Goal: Transaction & Acquisition: Purchase product/service

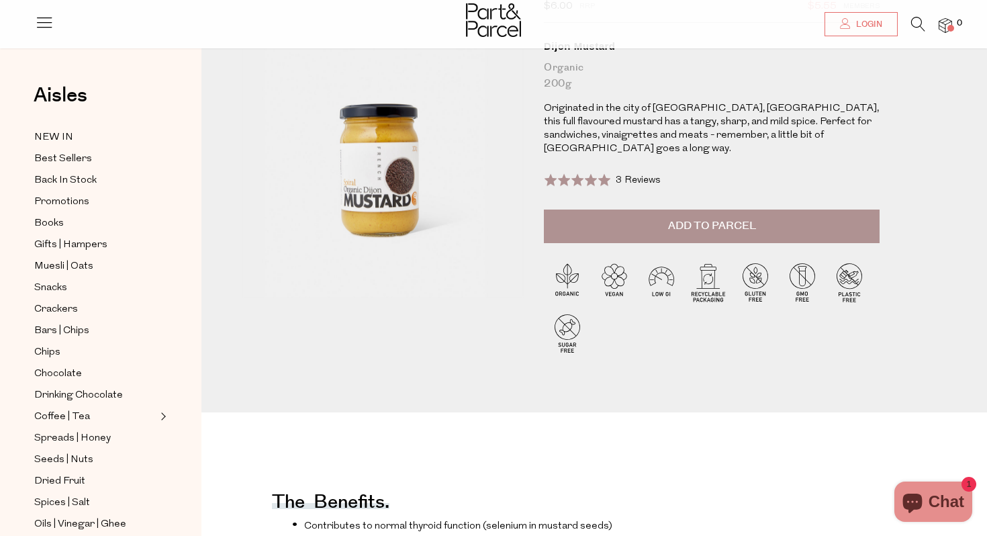
scroll to position [124, 0]
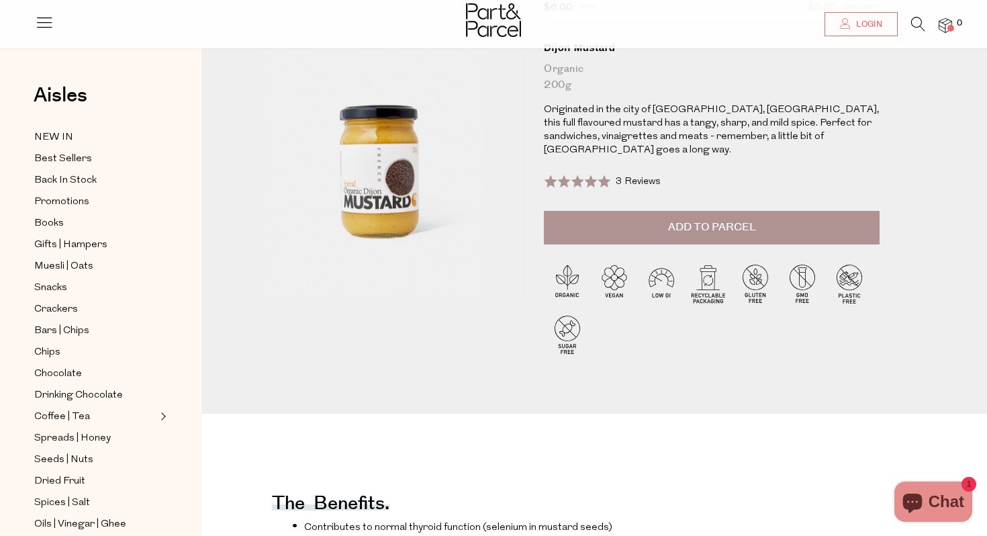
click at [677, 211] on button "Add to Parcel" at bounding box center [712, 228] width 336 height 34
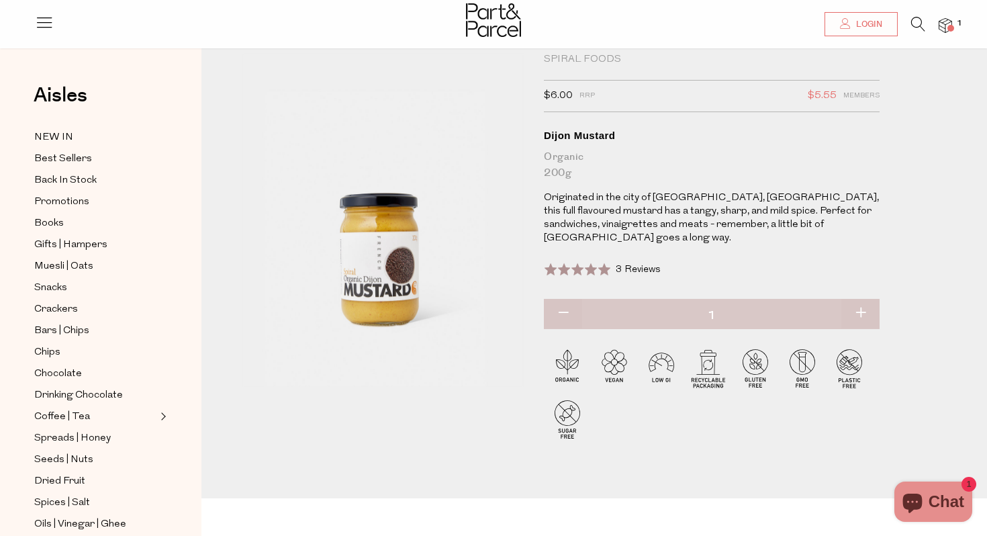
scroll to position [0, 0]
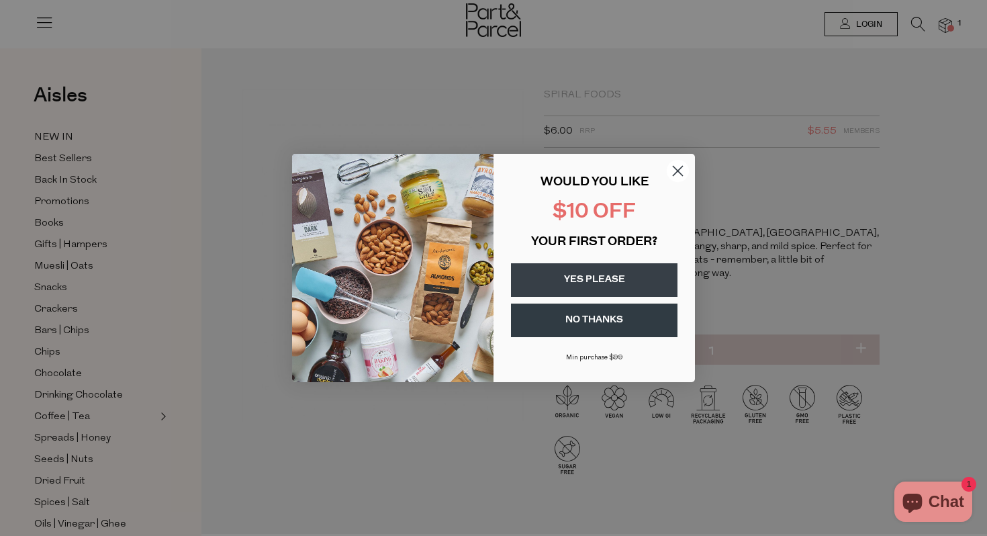
click at [678, 173] on circle "Close dialog" at bounding box center [678, 171] width 22 height 22
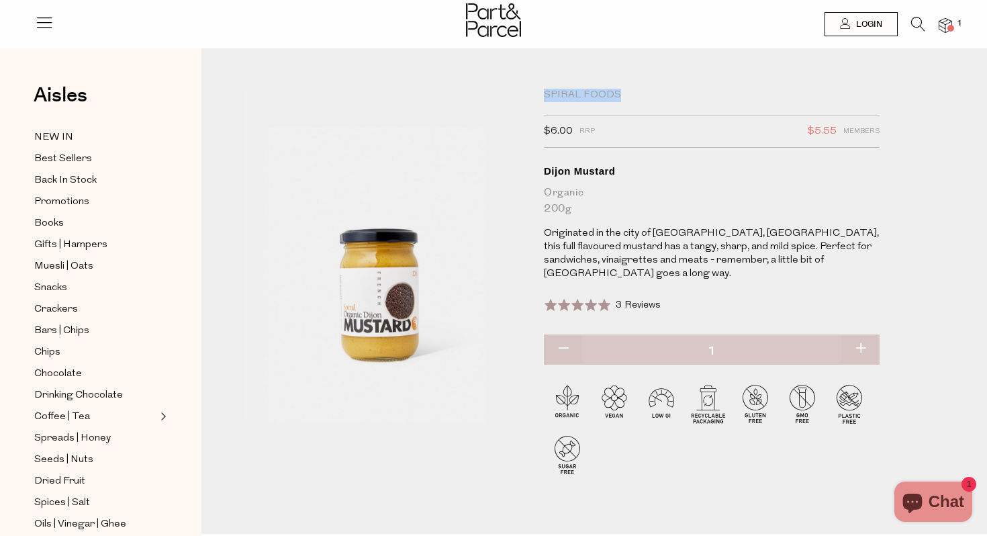
drag, startPoint x: 545, startPoint y: 95, endPoint x: 633, endPoint y: 97, distance: 88.0
click at [634, 98] on div "Spiral Foods" at bounding box center [712, 95] width 336 height 13
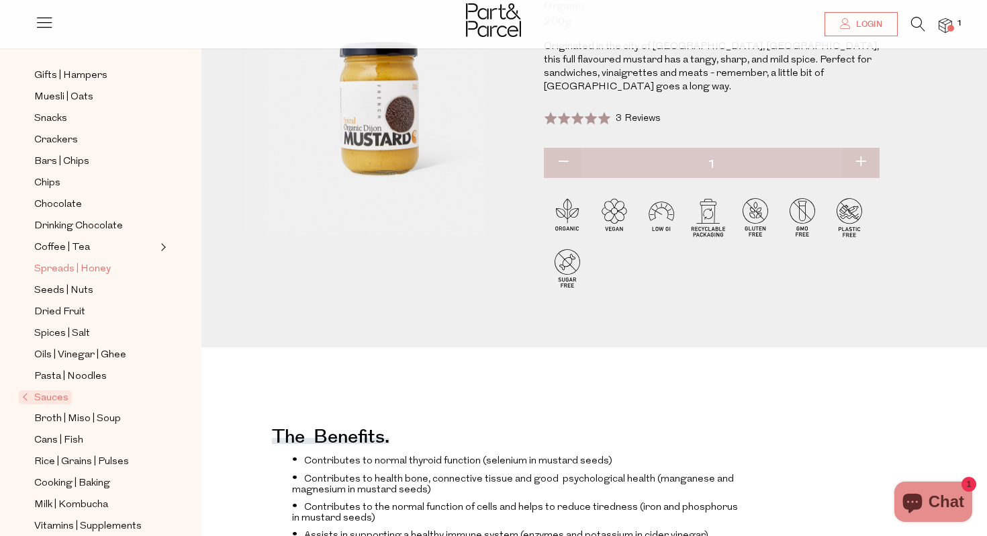
scroll to position [171, 0]
click at [64, 372] on span "Pasta | Noodles" at bounding box center [70, 375] width 73 height 16
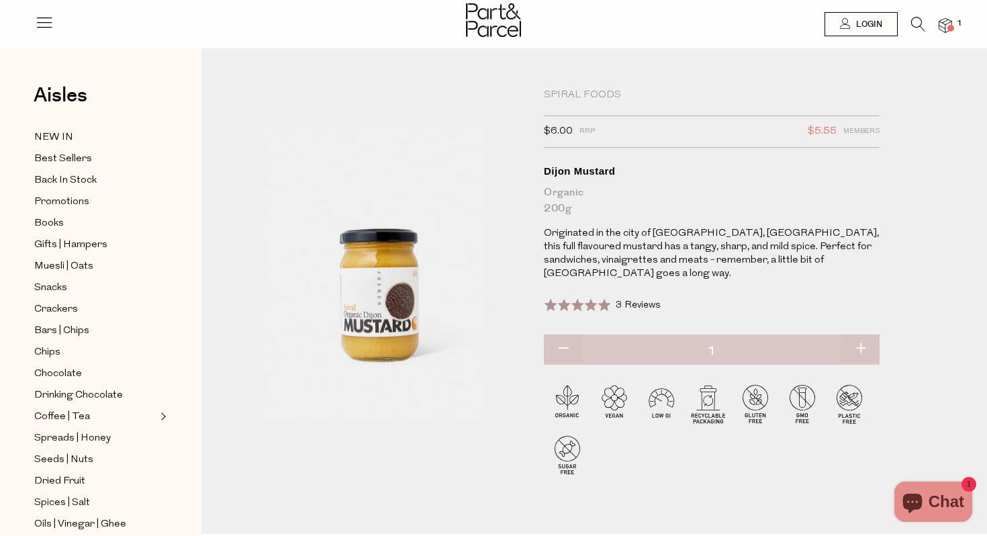
click at [564, 336] on button "button" at bounding box center [563, 349] width 38 height 30
type input "0"
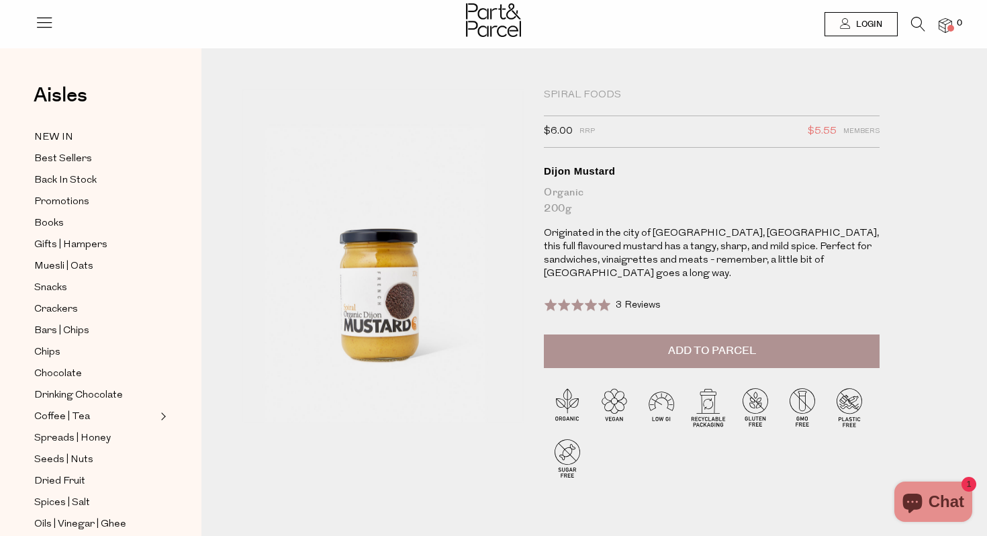
click at [729, 343] on span "Add to Parcel" at bounding box center [712, 350] width 88 height 15
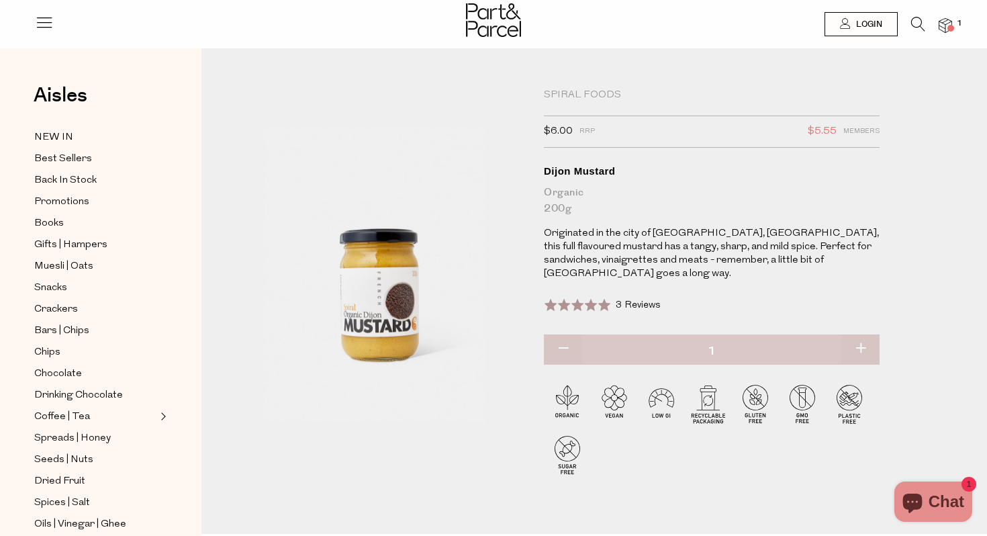
click at [952, 19] on img at bounding box center [945, 25] width 13 height 15
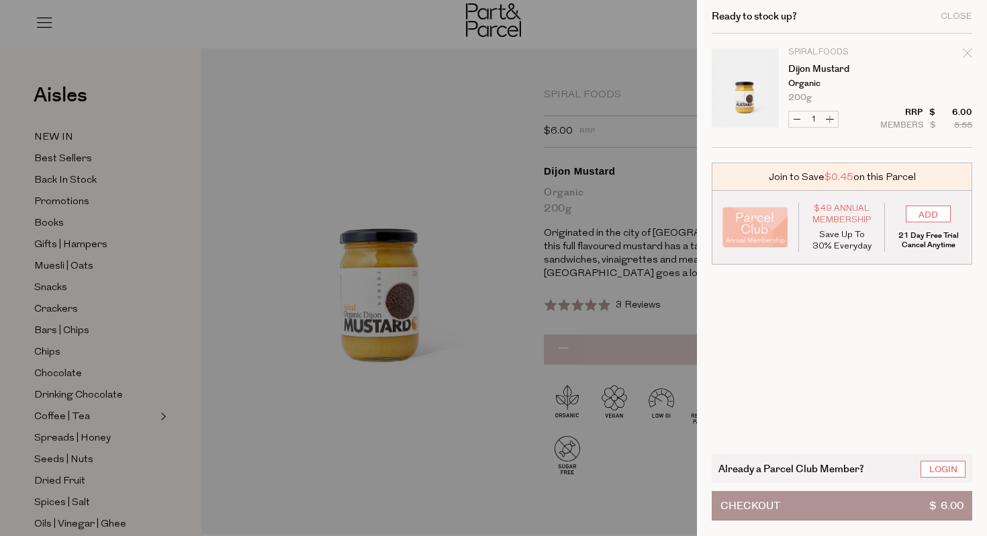
click at [530, 344] on div at bounding box center [493, 268] width 987 height 536
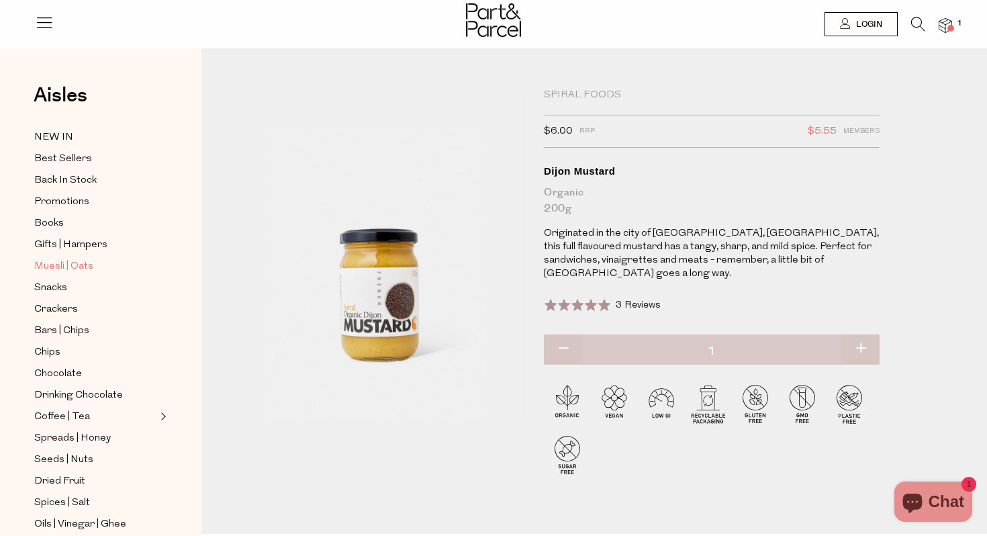
click at [68, 262] on span "Muesli | Oats" at bounding box center [63, 267] width 59 height 16
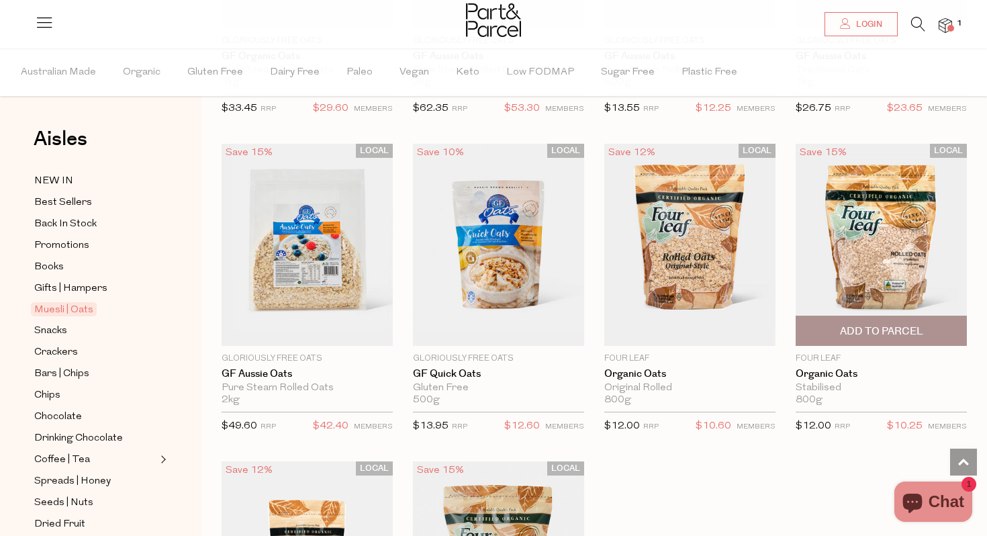
scroll to position [3548, 0]
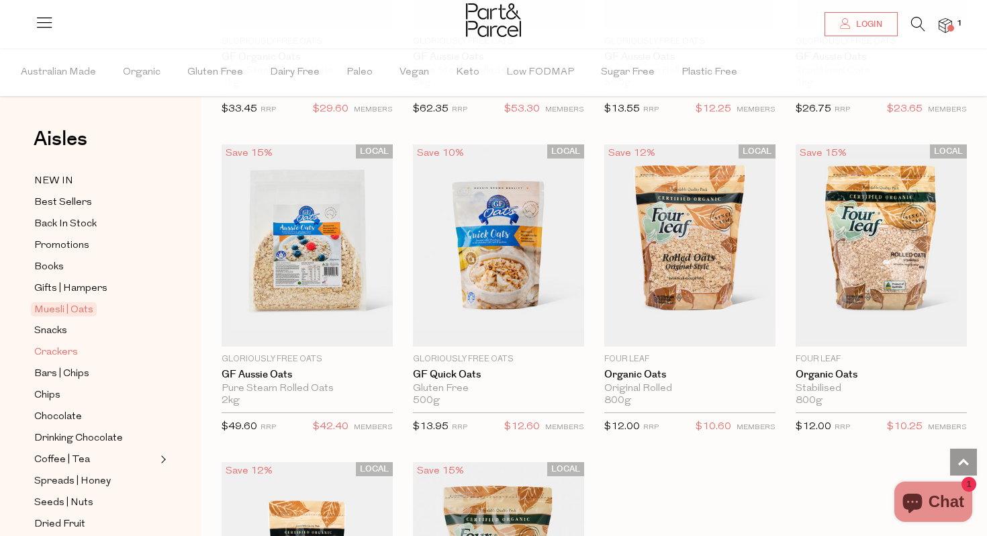
click at [52, 353] on span "Crackers" at bounding box center [56, 352] width 44 height 16
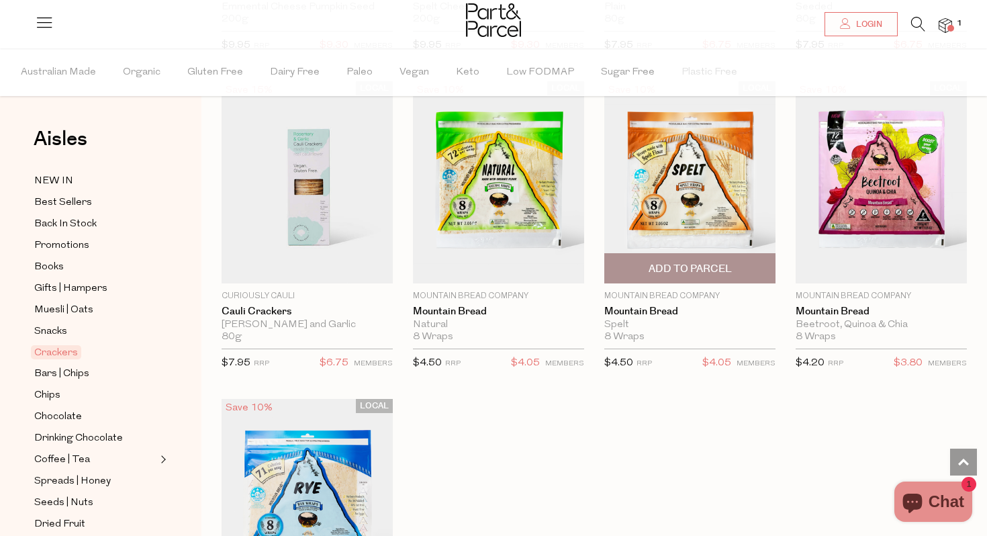
scroll to position [2633, 0]
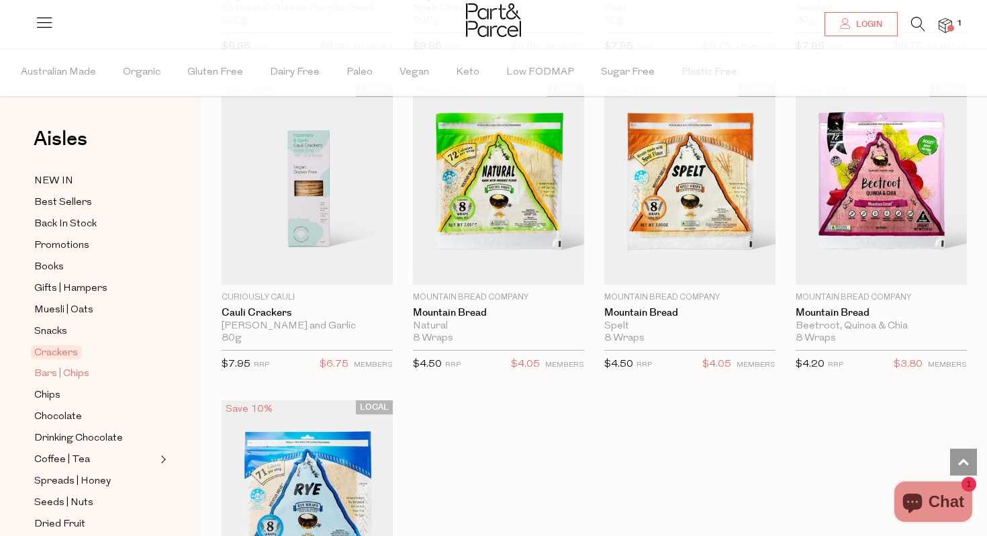
click at [64, 374] on span "Bars | Chips" at bounding box center [61, 374] width 55 height 16
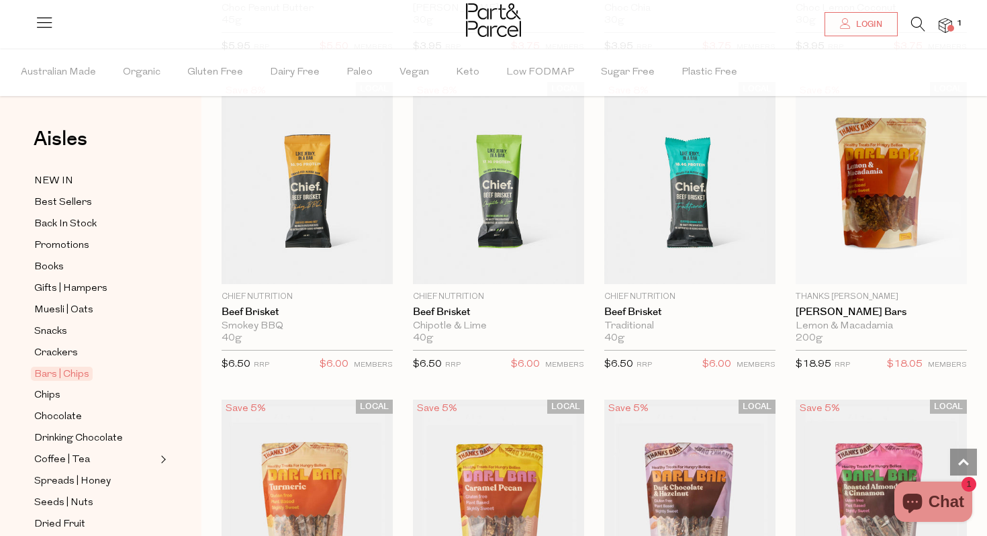
scroll to position [1702, 0]
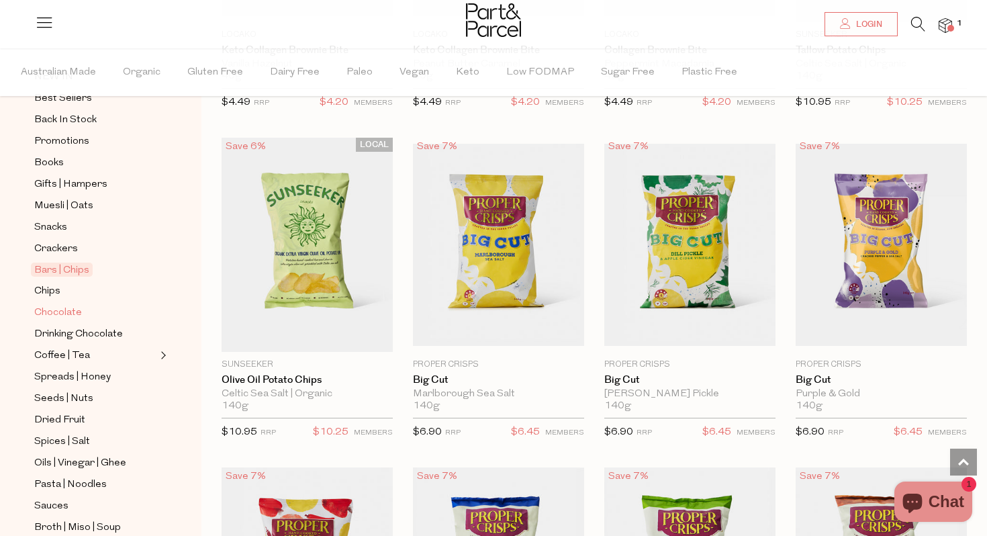
scroll to position [109, 0]
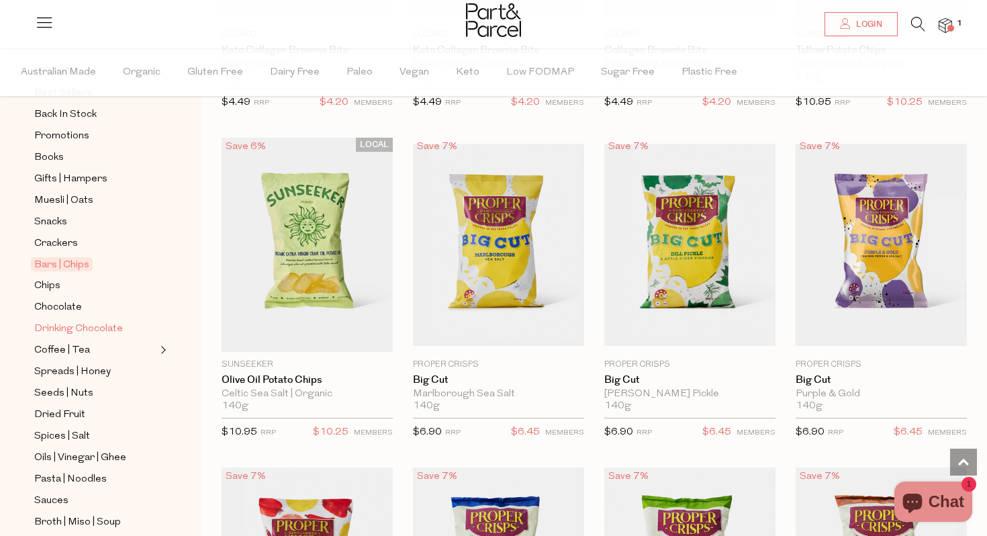
click at [68, 323] on span "Drinking Chocolate" at bounding box center [78, 329] width 89 height 16
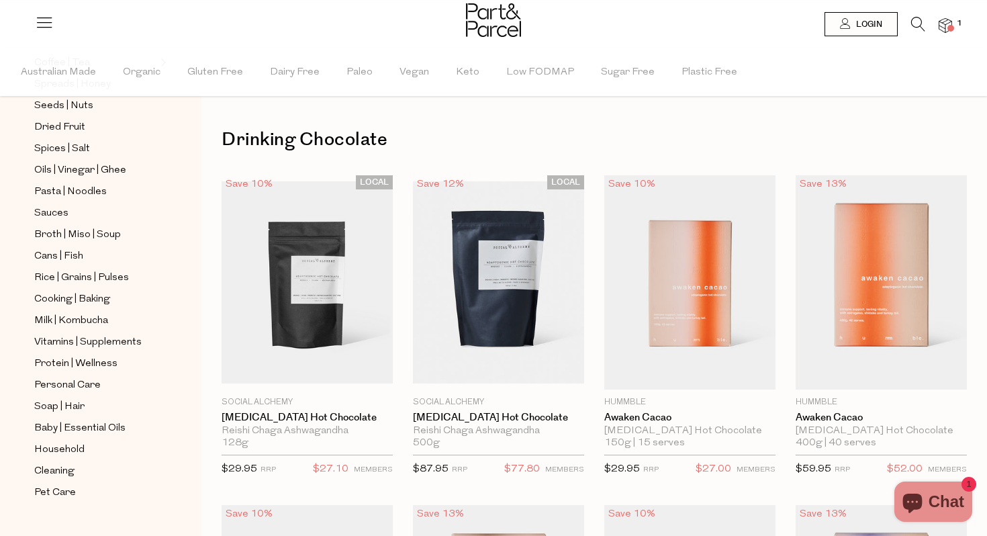
scroll to position [420, 0]
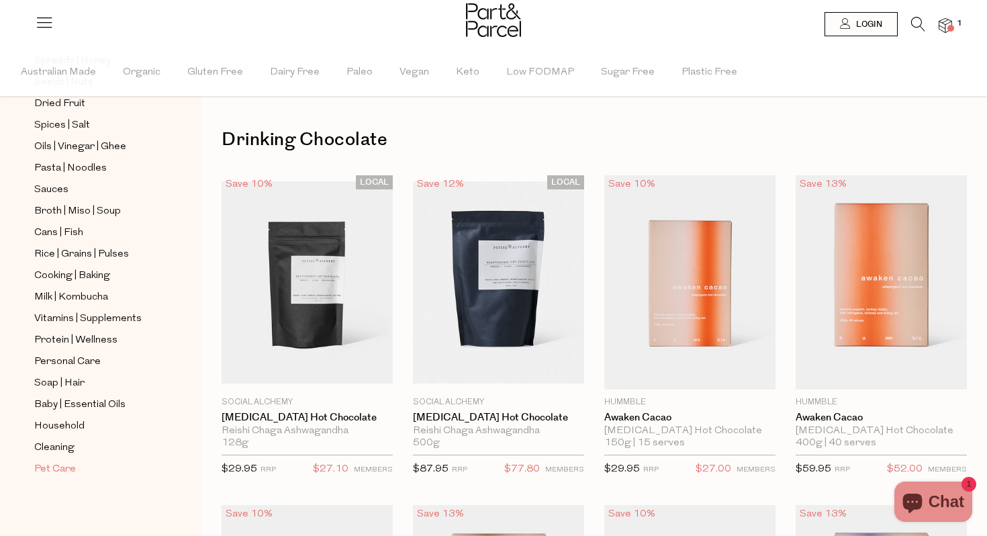
click at [59, 468] on span "Pet Care" at bounding box center [55, 469] width 42 height 16
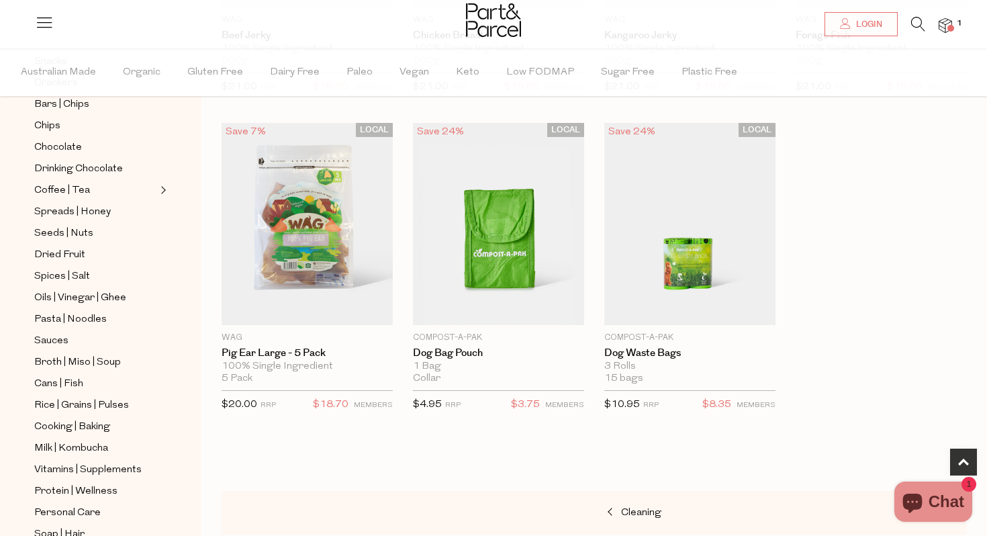
scroll to position [280, 0]
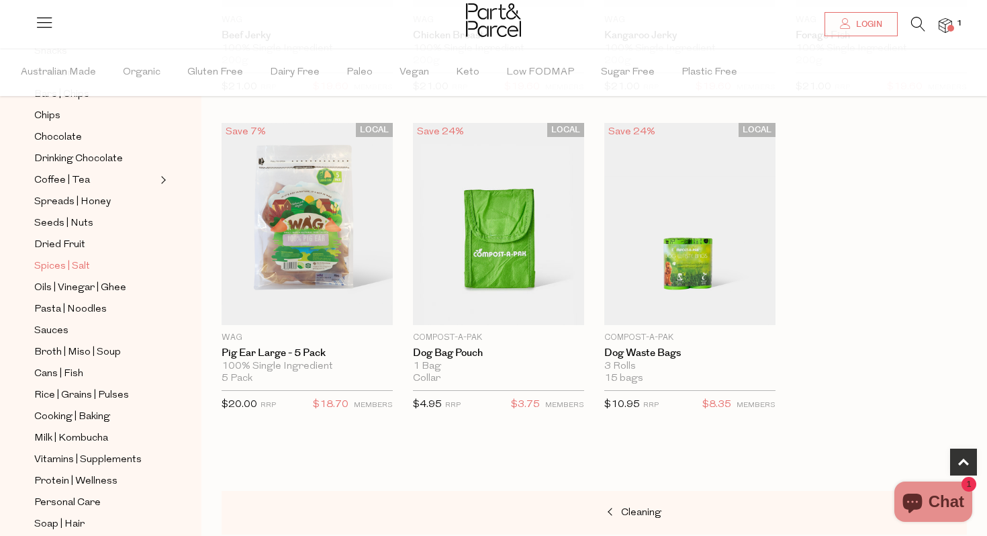
click at [62, 269] on span "Spices | Salt" at bounding box center [62, 267] width 56 height 16
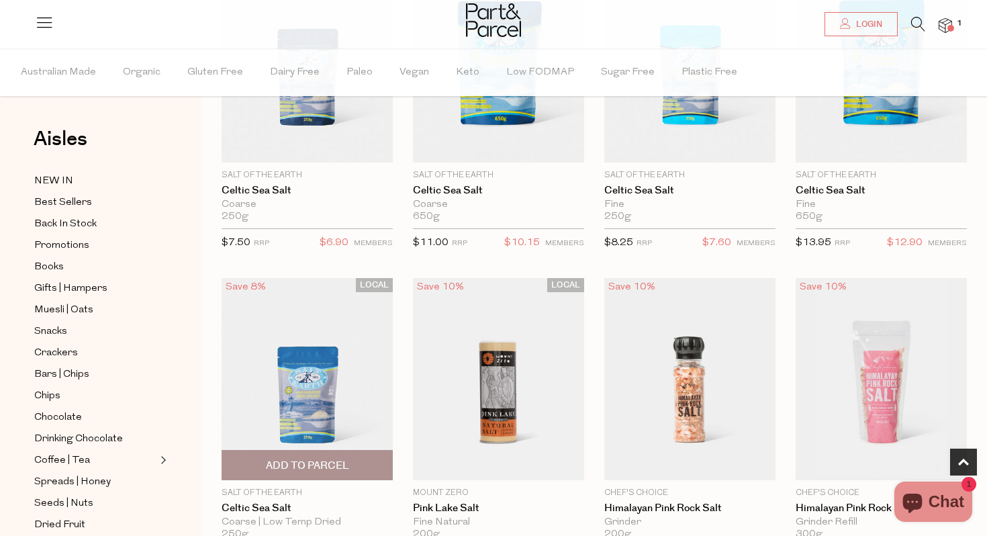
scroll to position [548, 0]
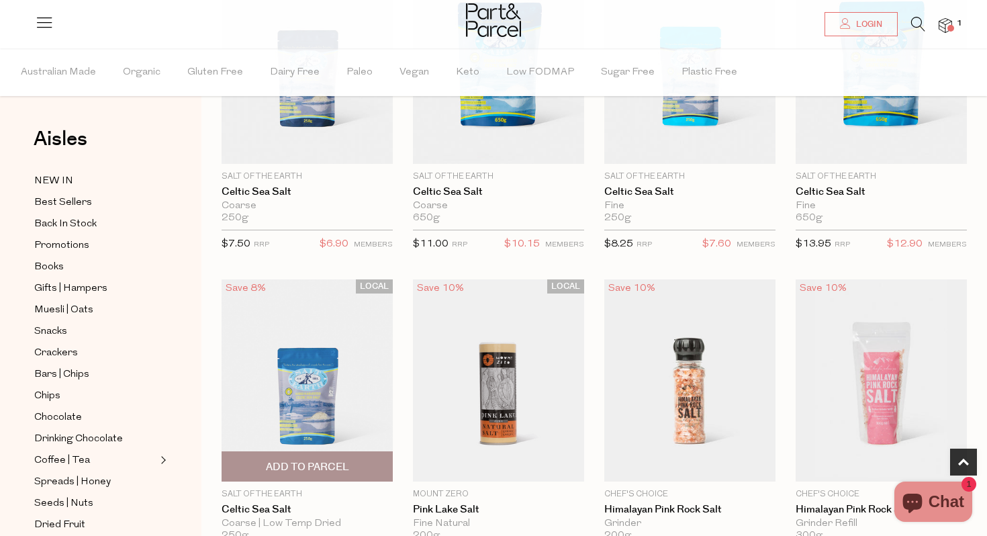
click at [304, 387] on img at bounding box center [307, 380] width 171 height 202
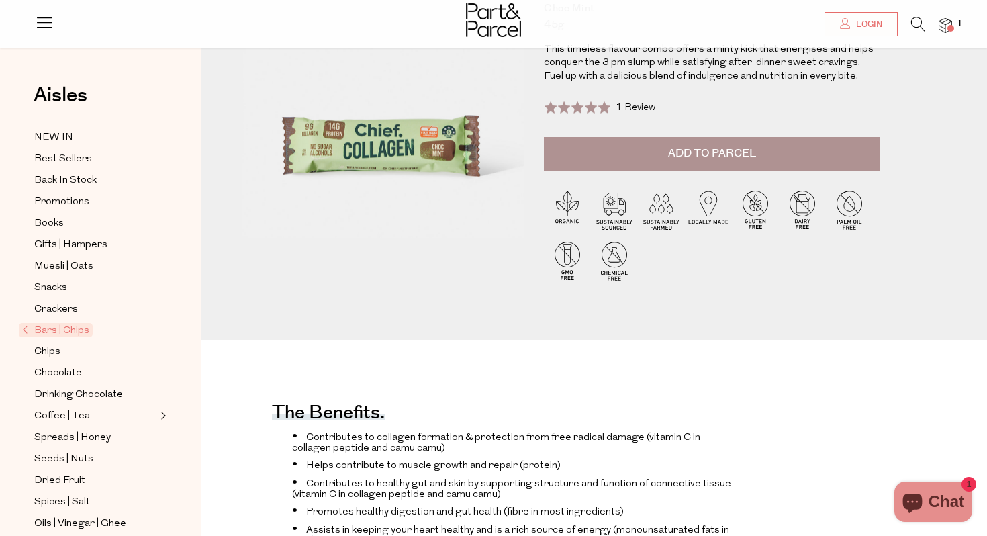
scroll to position [90, 0]
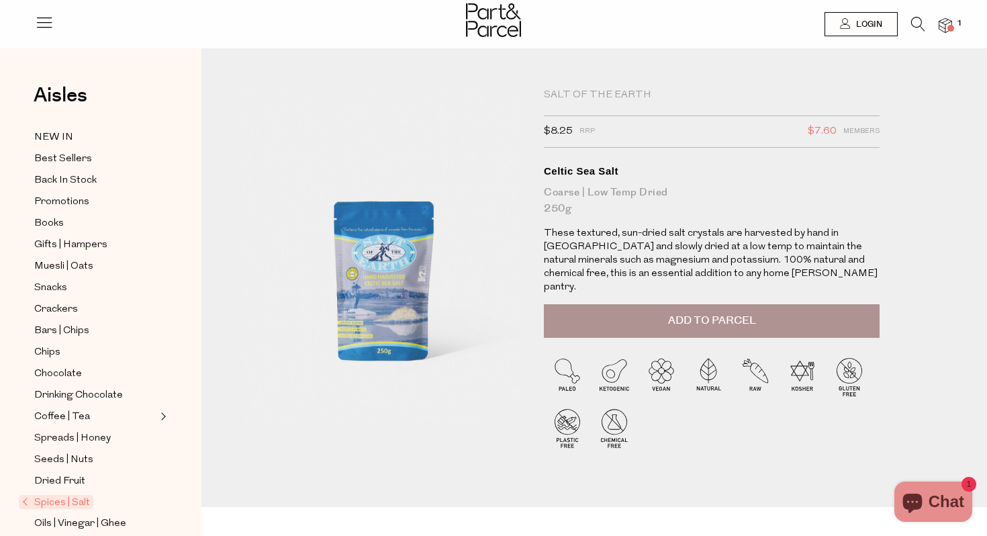
click at [373, 293] on img at bounding box center [383, 255] width 282 height 333
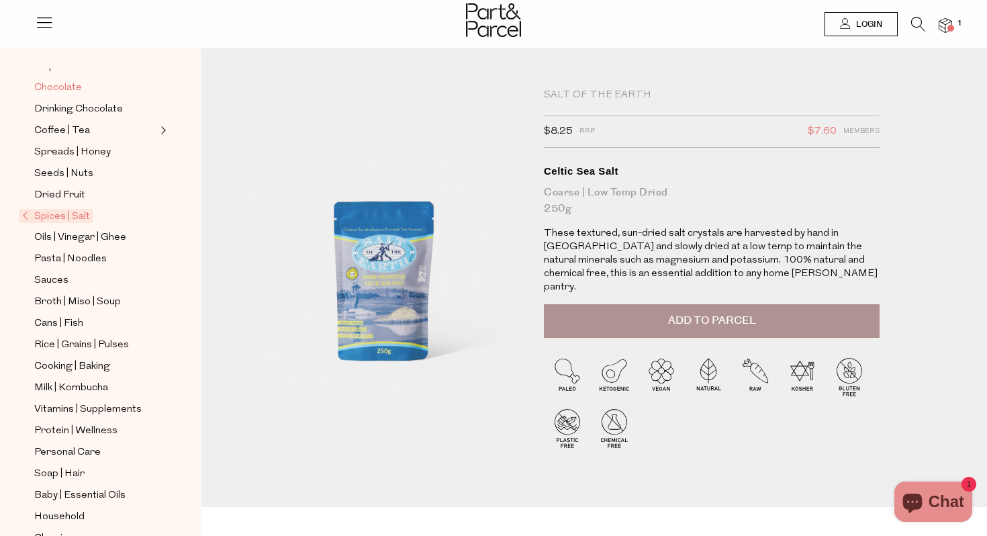
scroll to position [298, 0]
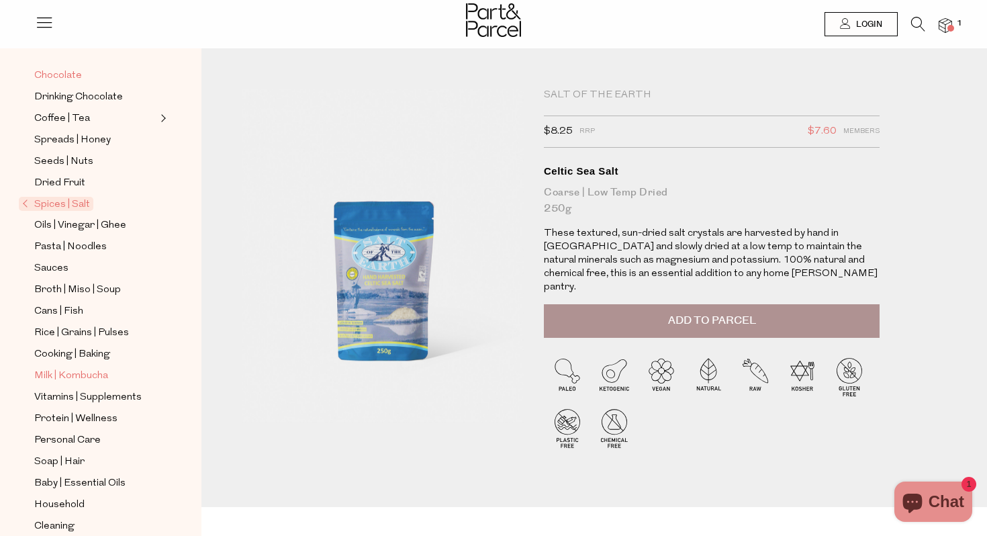
click at [77, 377] on span "Milk | Kombucha" at bounding box center [71, 376] width 74 height 16
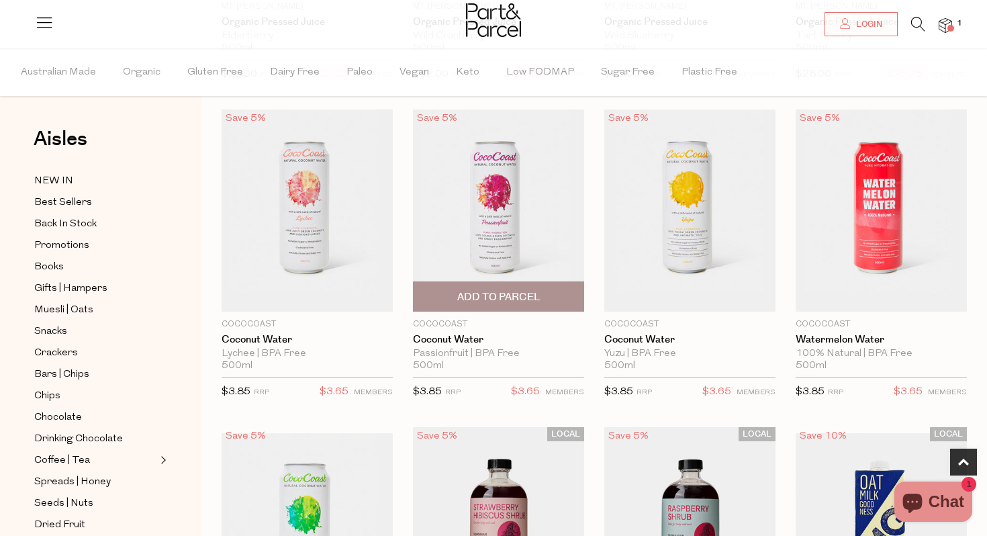
scroll to position [407, 0]
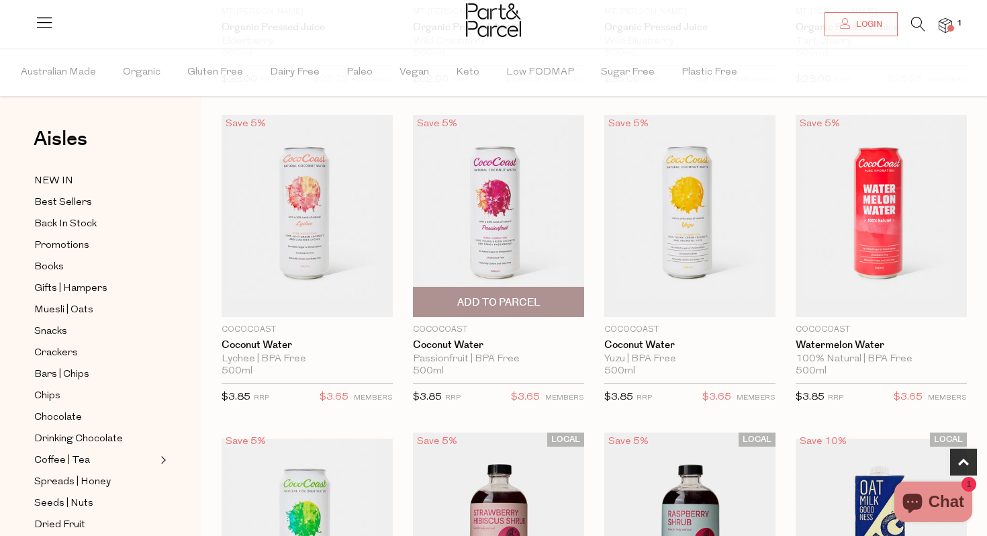
click at [502, 226] on img at bounding box center [498, 216] width 171 height 202
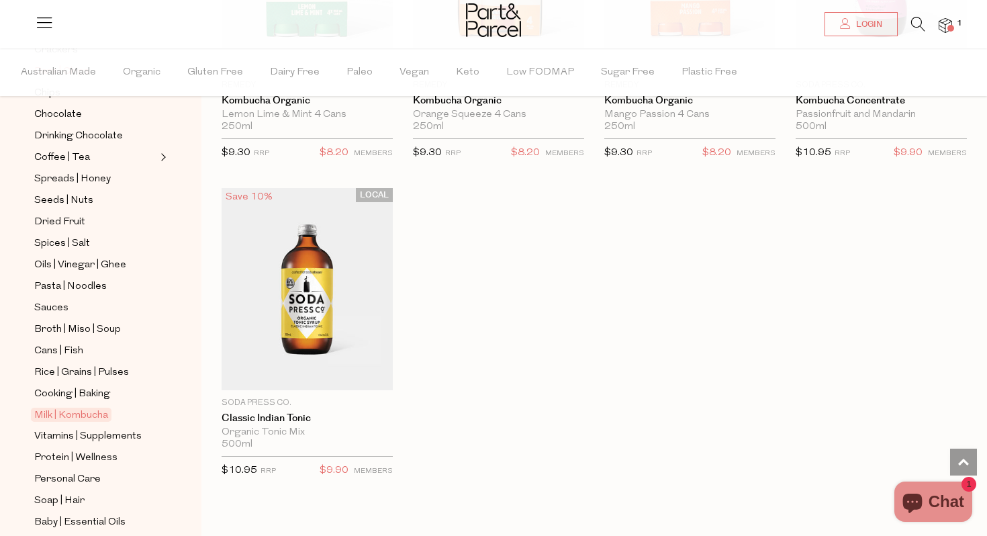
scroll to position [304, 0]
click at [81, 395] on span "Cooking | Baking" at bounding box center [72, 393] width 76 height 16
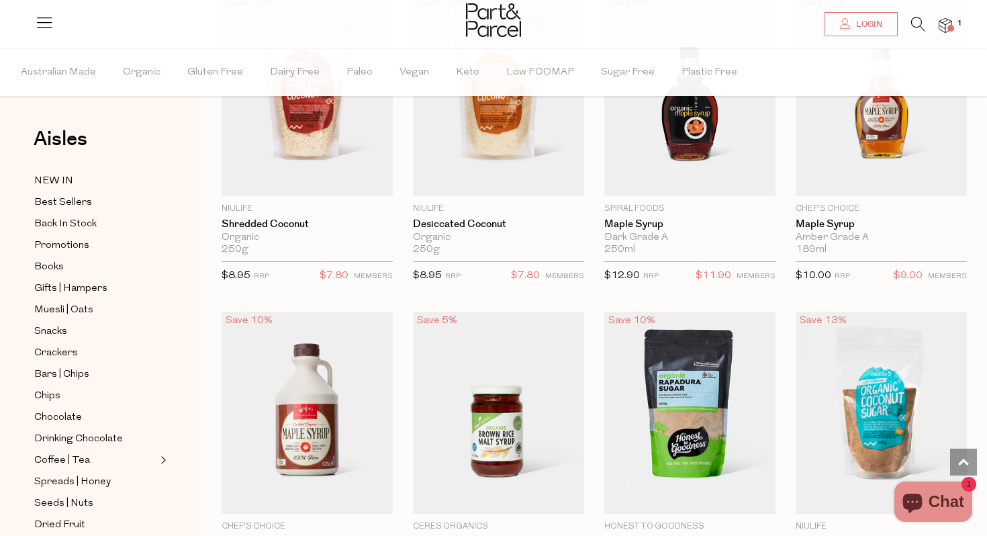
scroll to position [2732, 0]
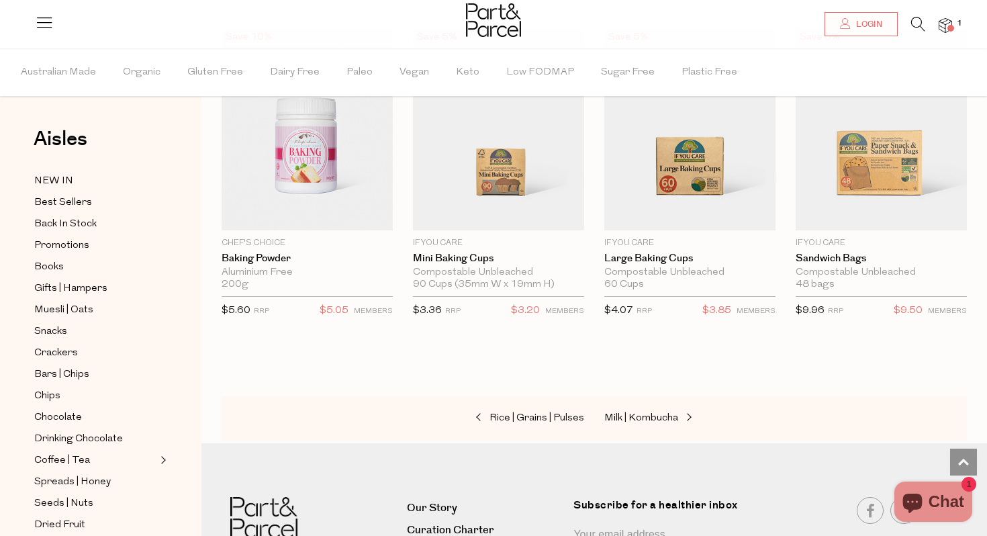
scroll to position [6655, 0]
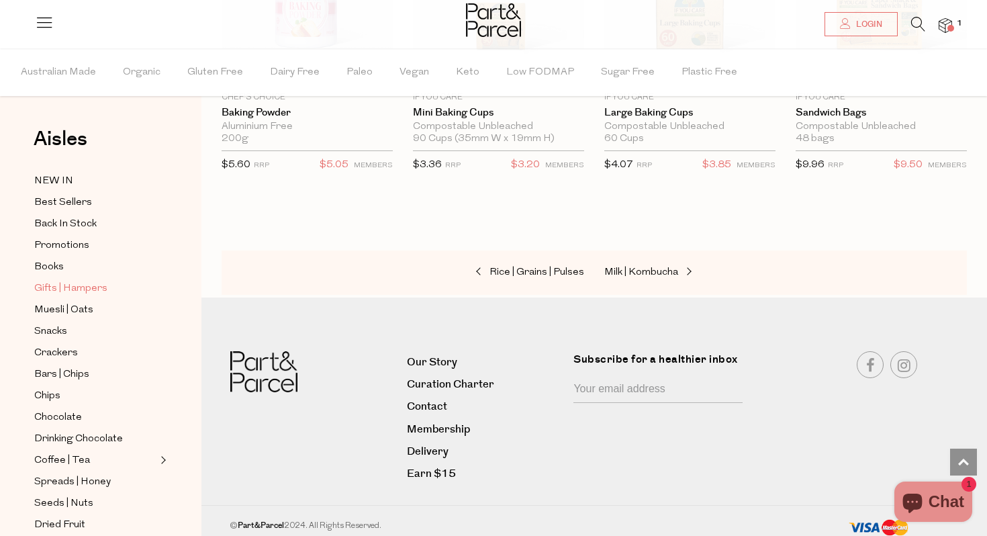
click at [70, 287] on span "Gifts | Hampers" at bounding box center [70, 289] width 73 height 16
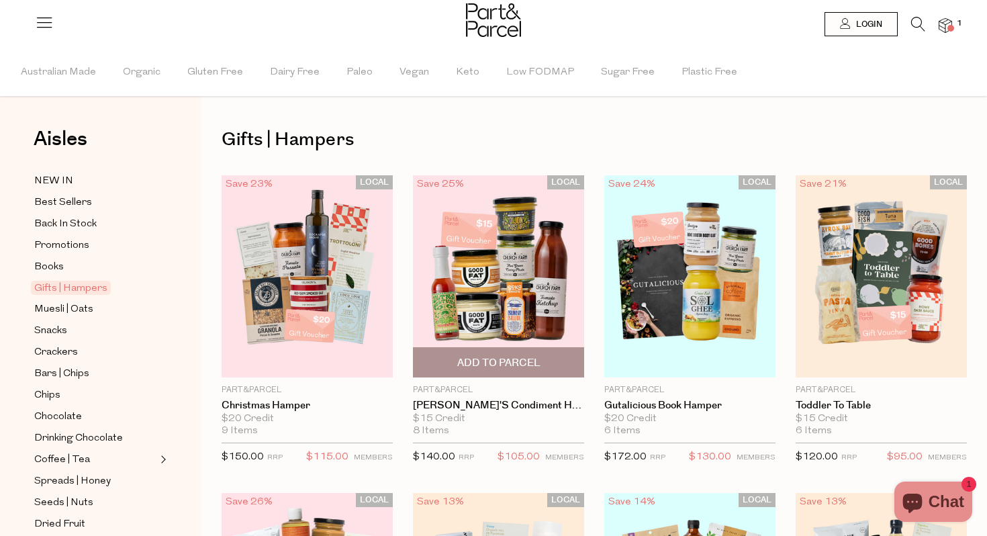
click at [493, 281] on img at bounding box center [498, 276] width 171 height 202
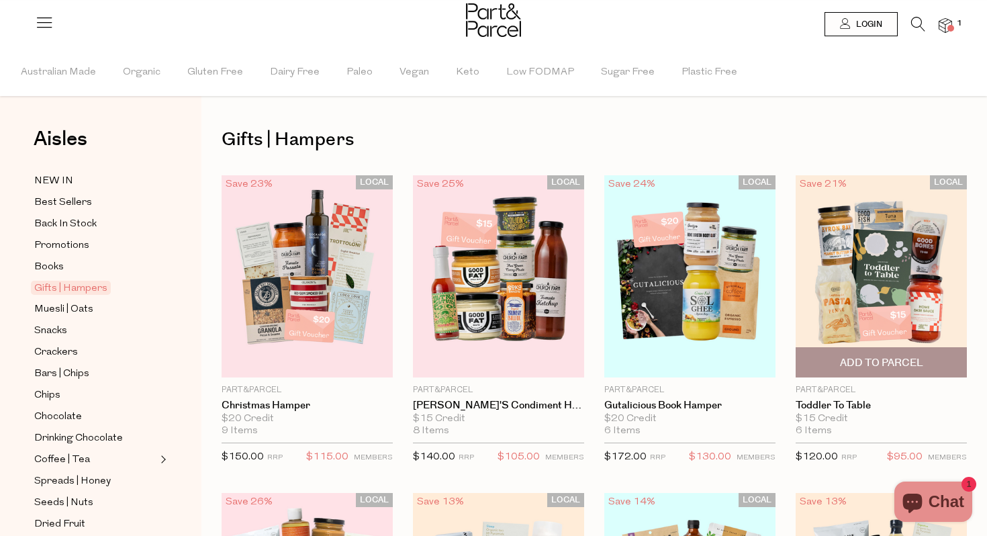
click at [884, 283] on img at bounding box center [881, 276] width 171 height 202
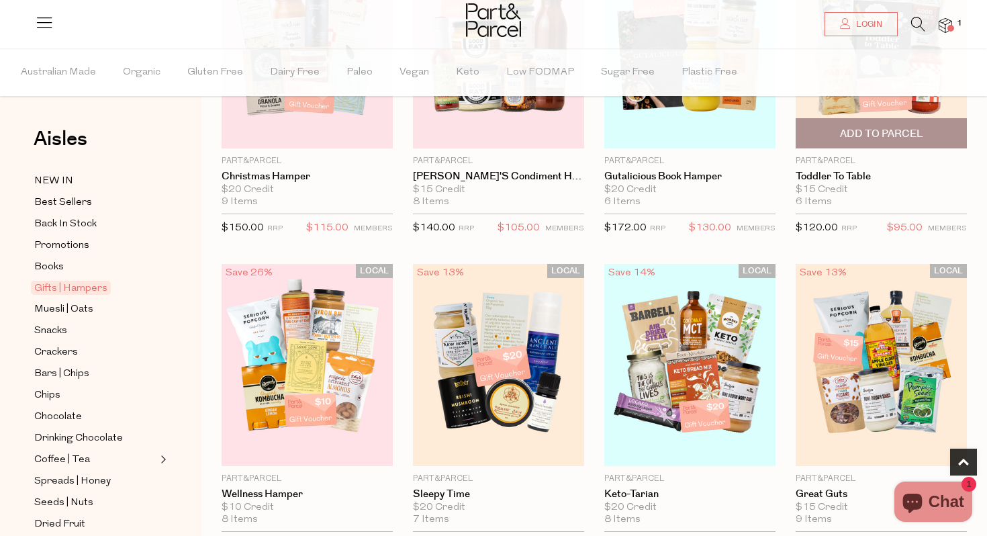
scroll to position [230, 0]
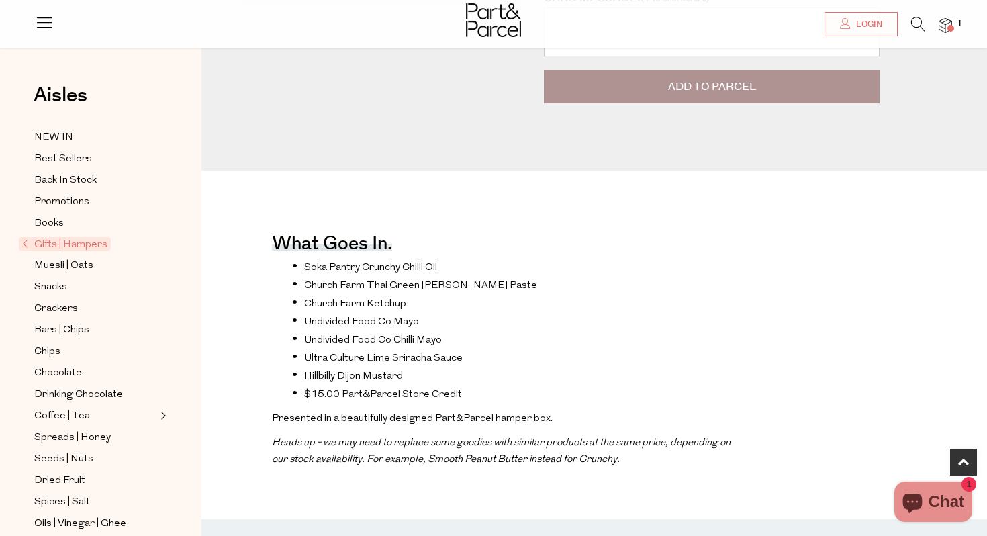
scroll to position [420, 0]
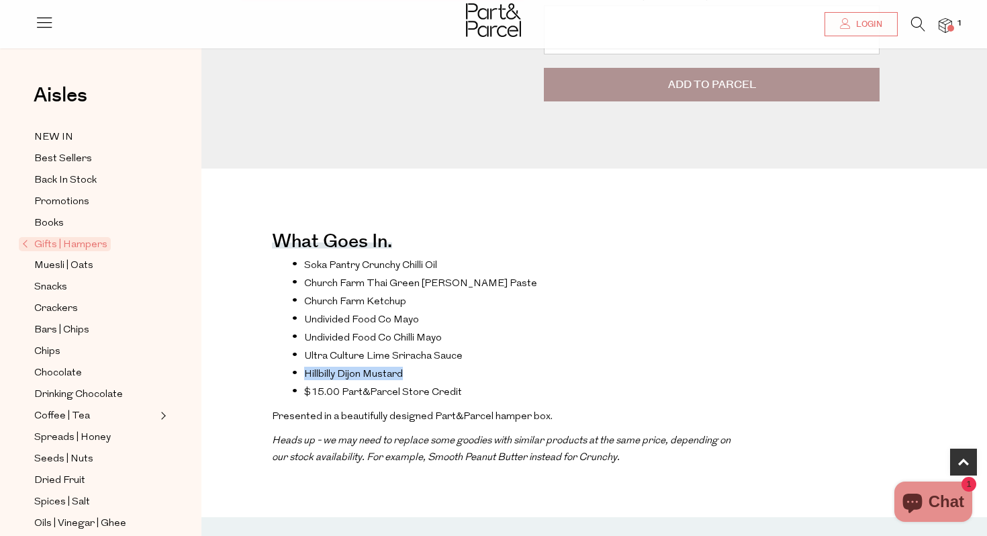
drag, startPoint x: 402, startPoint y: 369, endPoint x: 304, endPoint y: 371, distance: 97.4
click at [304, 371] on li "Hillbilly Dijon Mustard" at bounding box center [516, 373] width 449 height 13
copy li "Hillbilly Dijon Mustard"
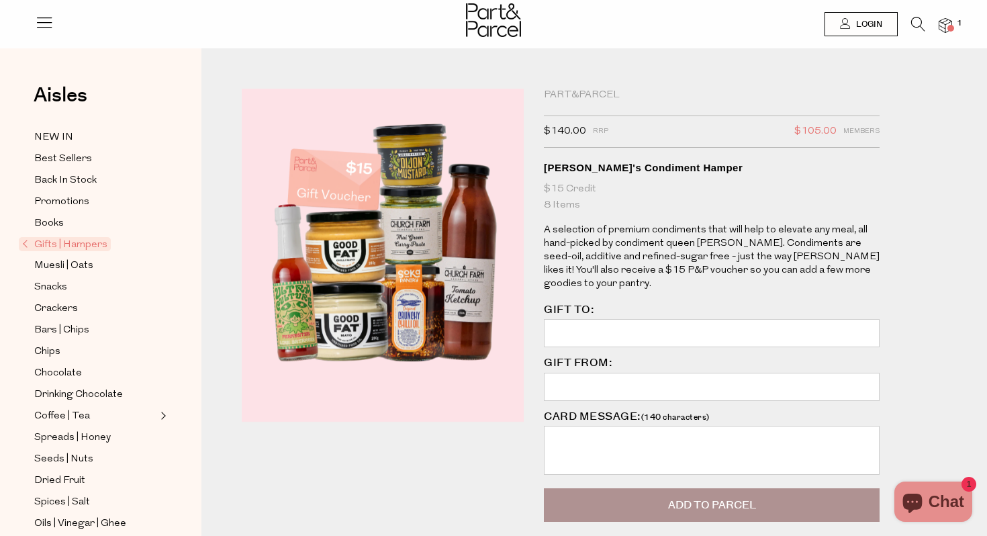
click at [921, 27] on icon at bounding box center [918, 24] width 14 height 15
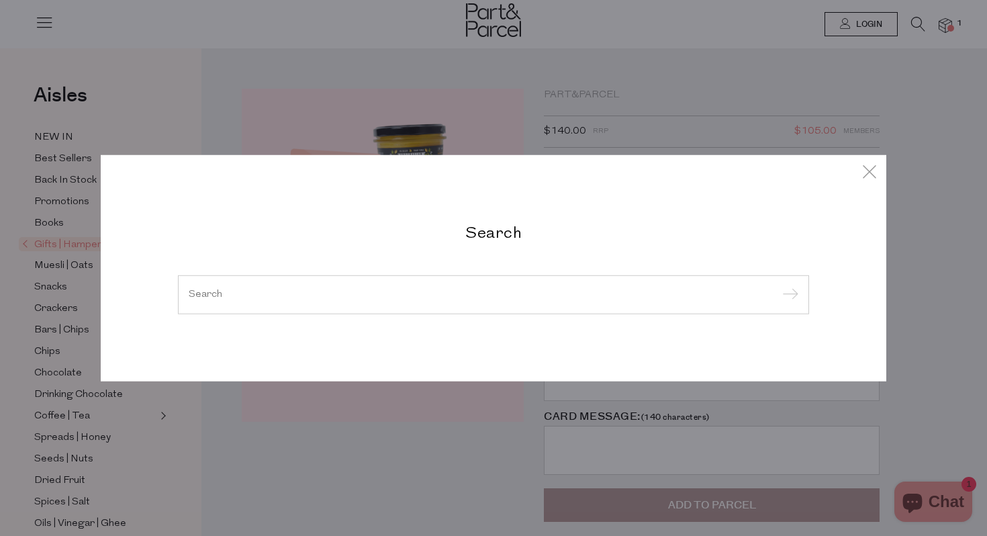
click at [385, 289] on input "search" at bounding box center [494, 294] width 610 height 10
paste input "Hillbilly Dijon Mustard"
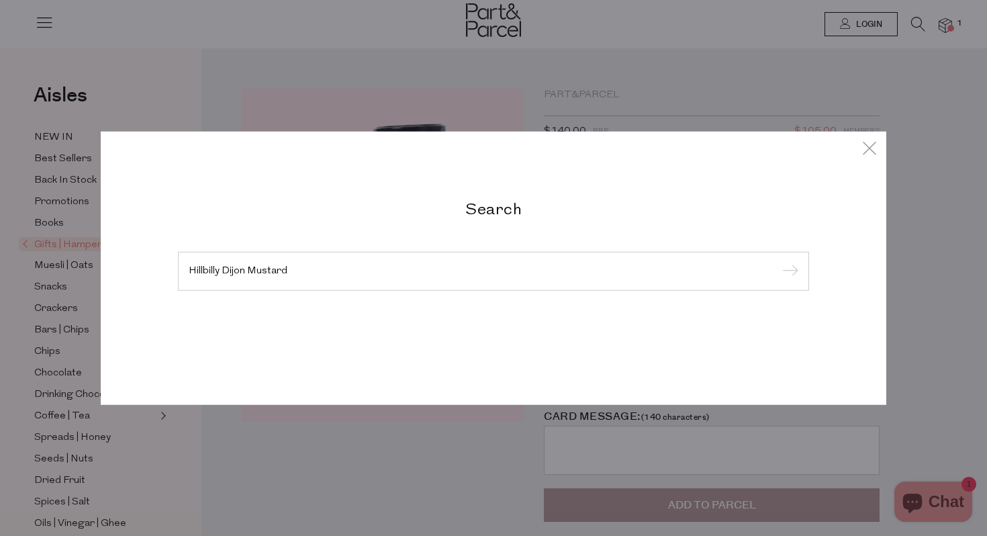
type input "Hillbilly Dijon Mustard"
click at [778, 262] on input "submit" at bounding box center [788, 272] width 20 height 20
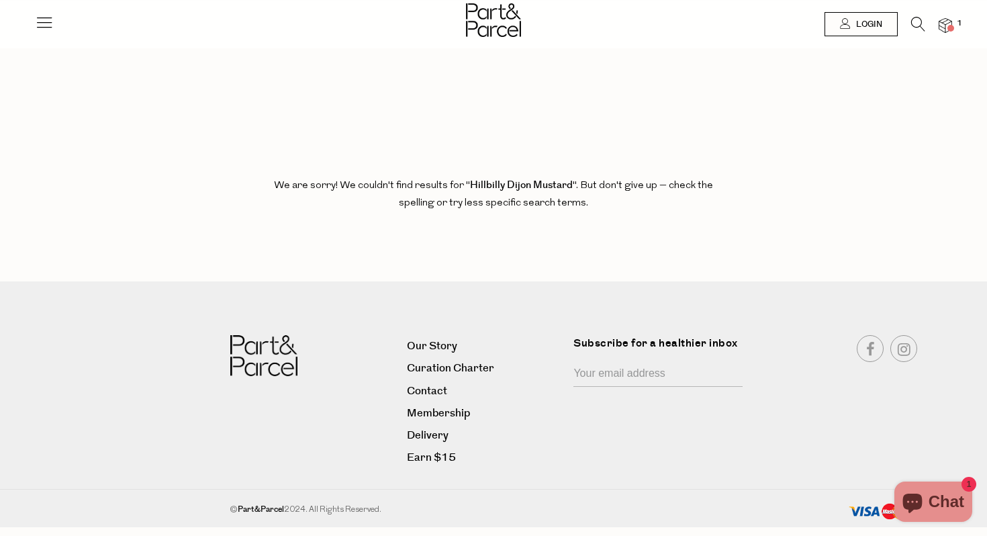
click at [913, 22] on icon at bounding box center [918, 24] width 14 height 15
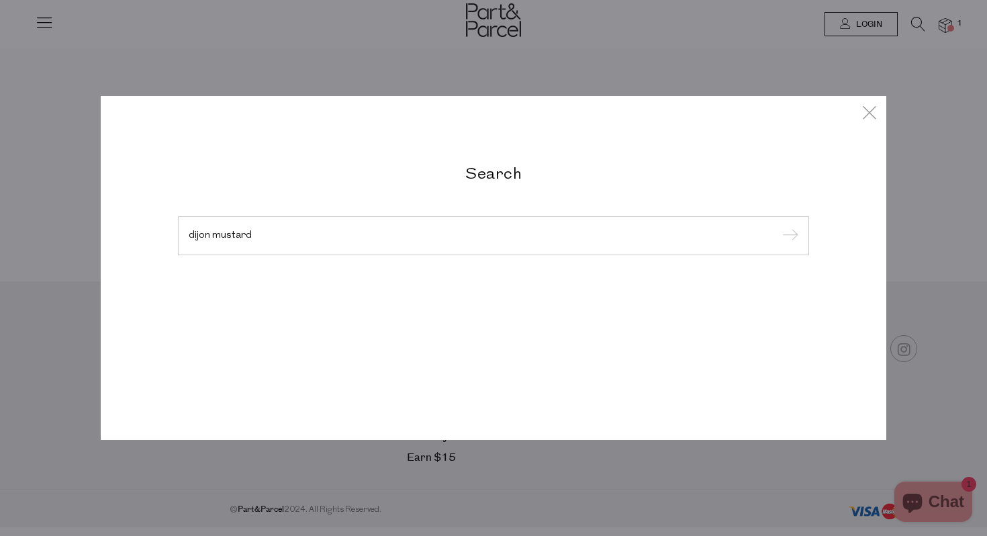
type input "dijon mustard"
click at [778, 226] on input "submit" at bounding box center [788, 236] width 20 height 20
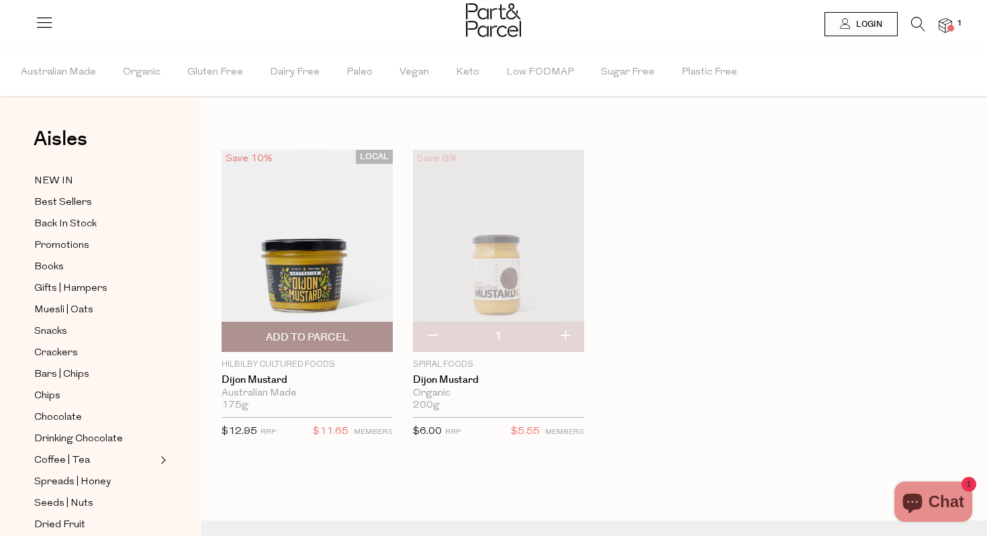
click at [306, 263] on img at bounding box center [307, 251] width 171 height 202
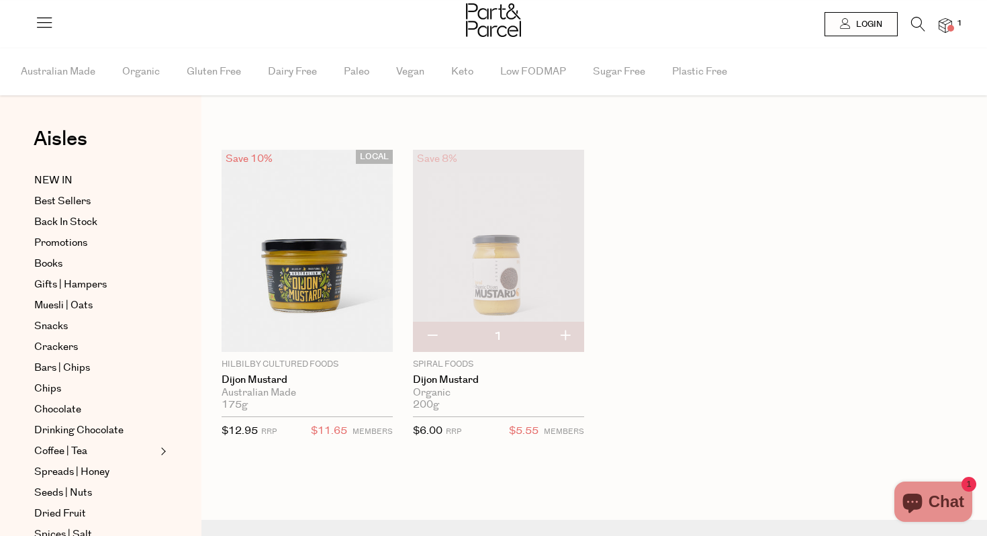
click at [518, 242] on img at bounding box center [498, 251] width 171 height 202
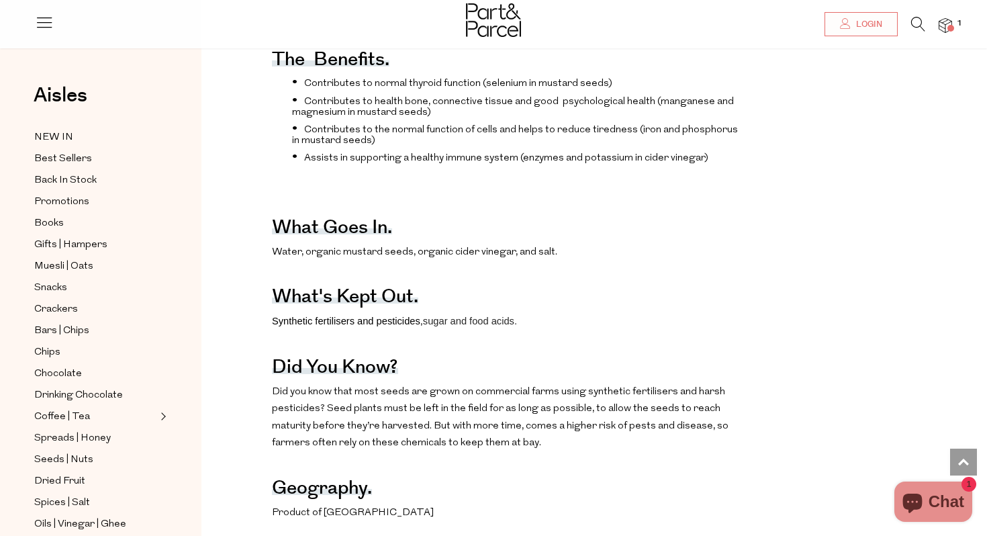
scroll to position [560, 0]
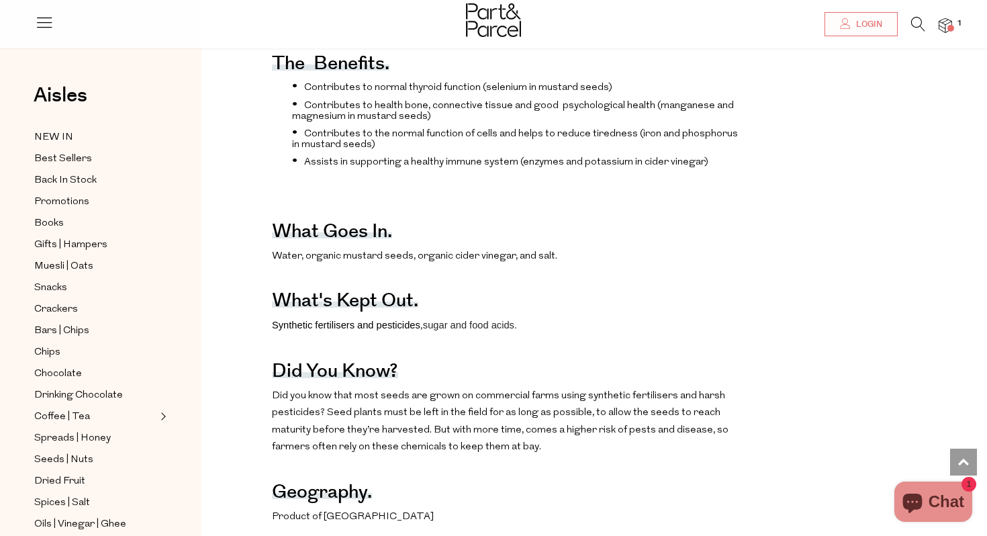
click at [510, 251] on span "Water, organic mustard seeds, organic cider vinegar, and salt." at bounding box center [414, 256] width 285 height 10
drag, startPoint x: 416, startPoint y: 242, endPoint x: 510, endPoint y: 242, distance: 94.0
click at [510, 251] on span "Water, organic mustard seeds, organic cider vinegar, and salt." at bounding box center [414, 256] width 285 height 10
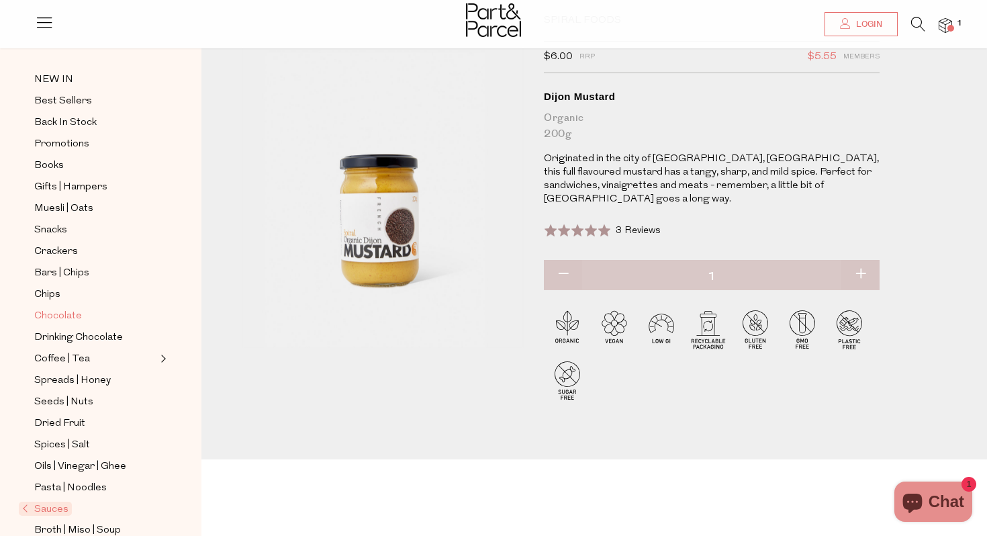
scroll to position [48, 0]
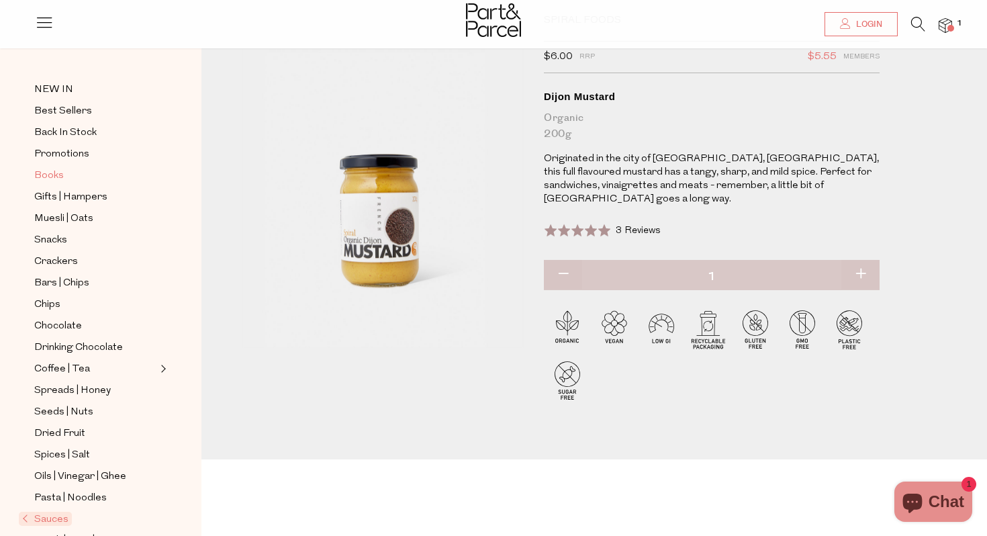
click at [56, 177] on span "Books" at bounding box center [49, 176] width 30 height 16
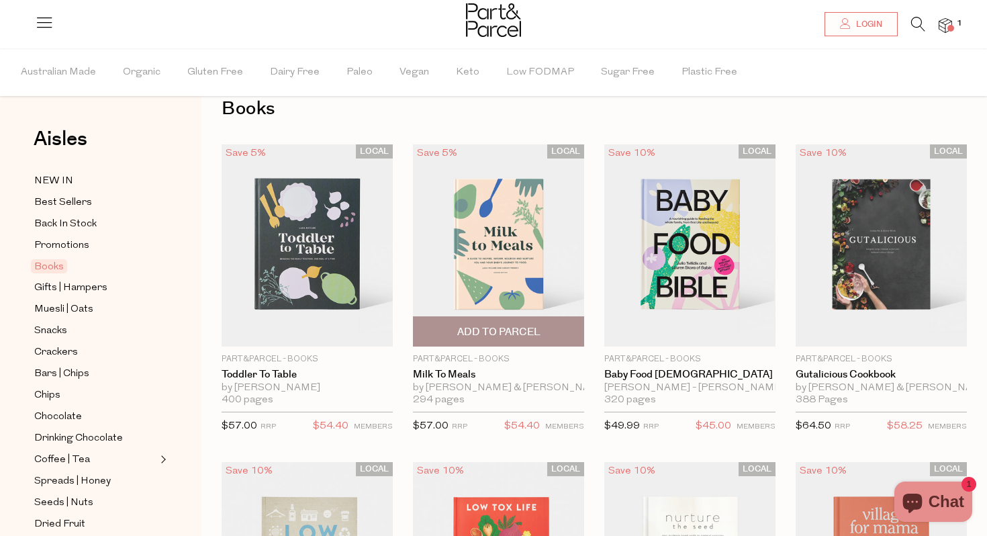
scroll to position [13, 0]
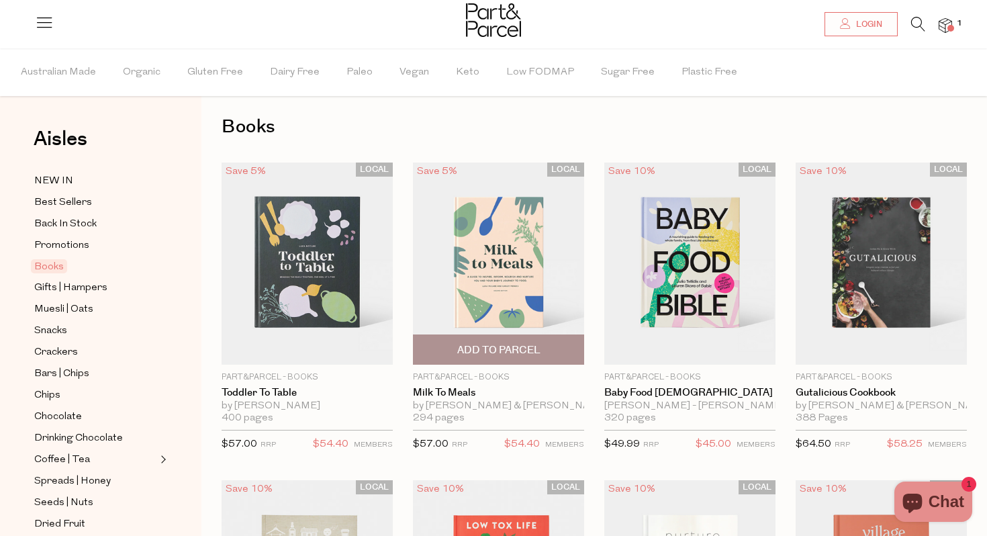
click at [520, 265] on img at bounding box center [498, 264] width 171 height 202
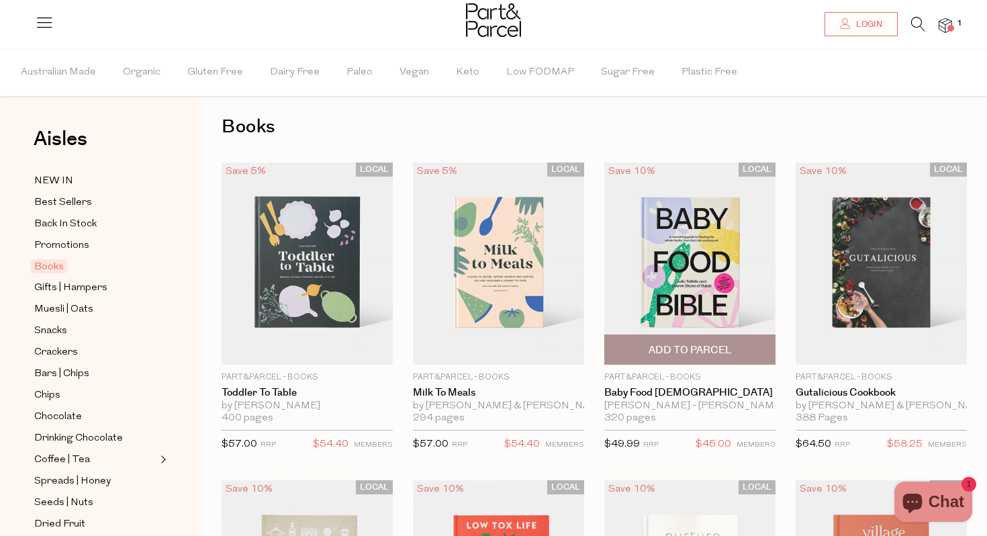
click at [708, 263] on img at bounding box center [689, 264] width 171 height 202
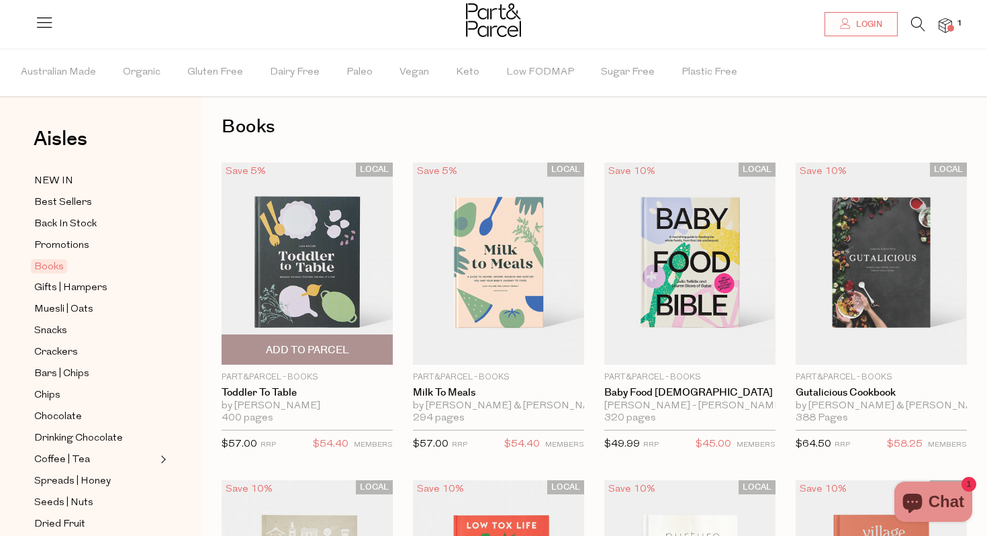
click at [321, 278] on img at bounding box center [307, 264] width 171 height 202
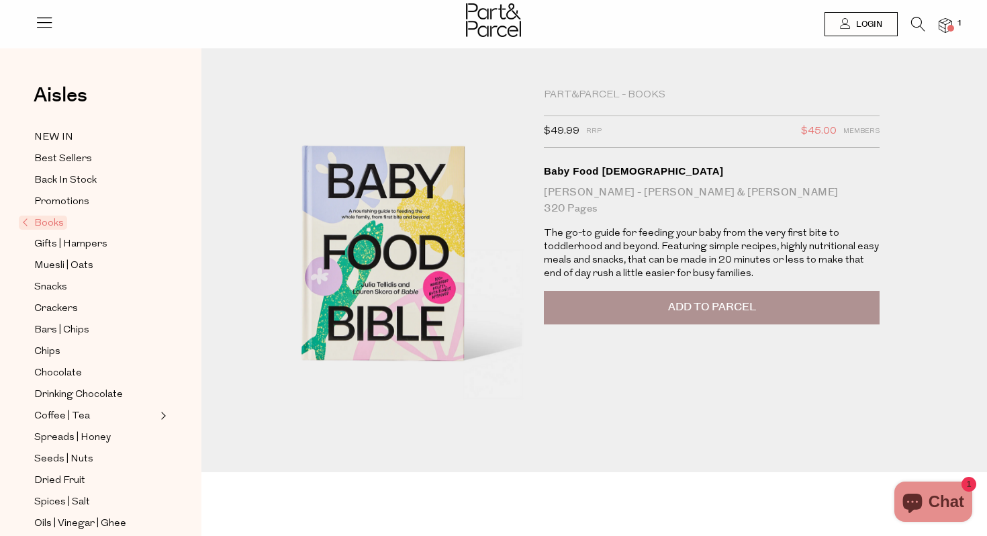
click at [54, 154] on span "Best Sellers" at bounding box center [63, 159] width 58 height 16
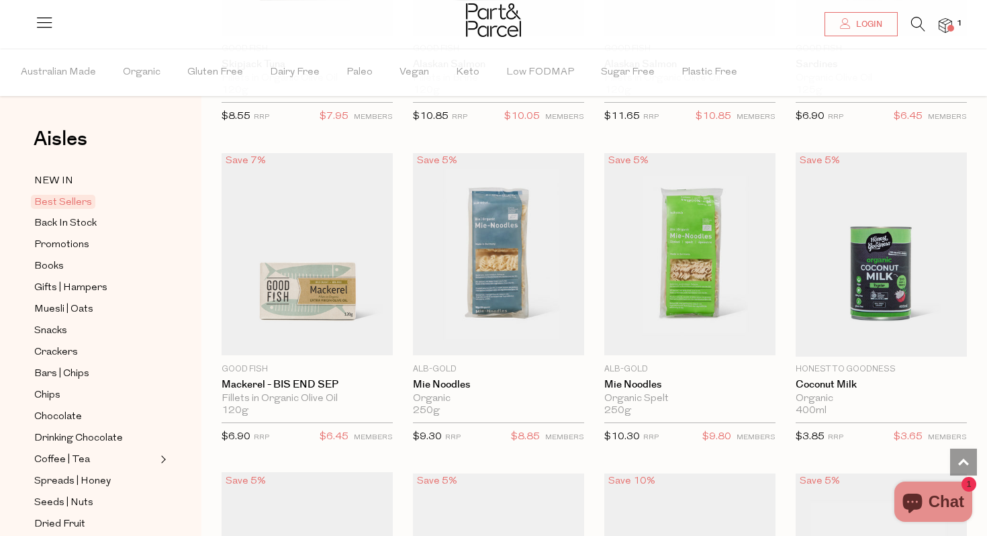
scroll to position [1304, 0]
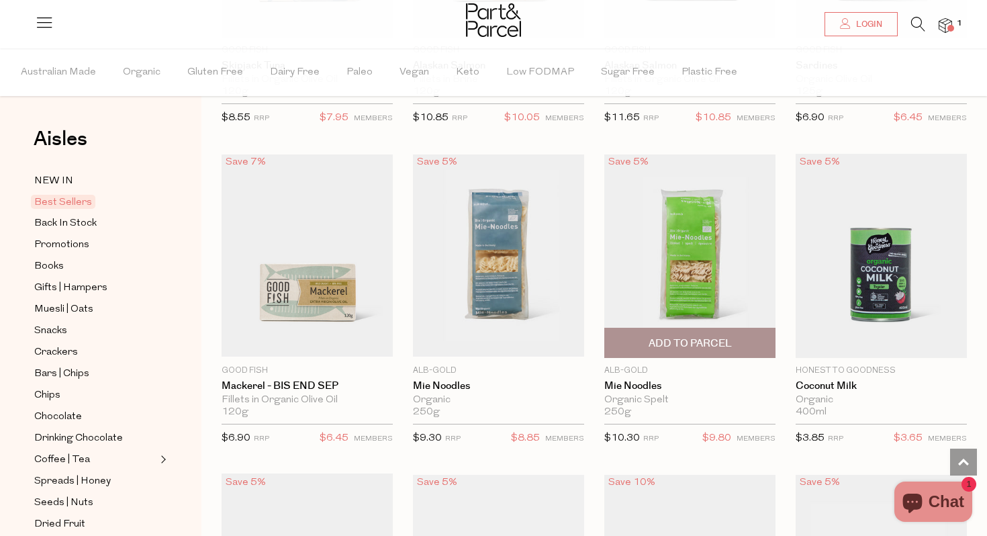
click at [706, 286] on img at bounding box center [689, 255] width 171 height 202
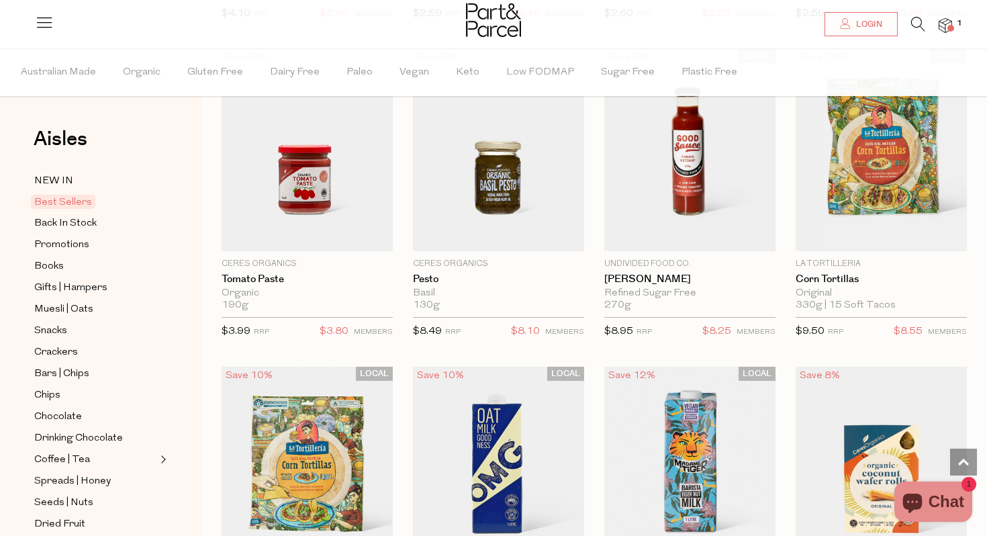
scroll to position [2049, 0]
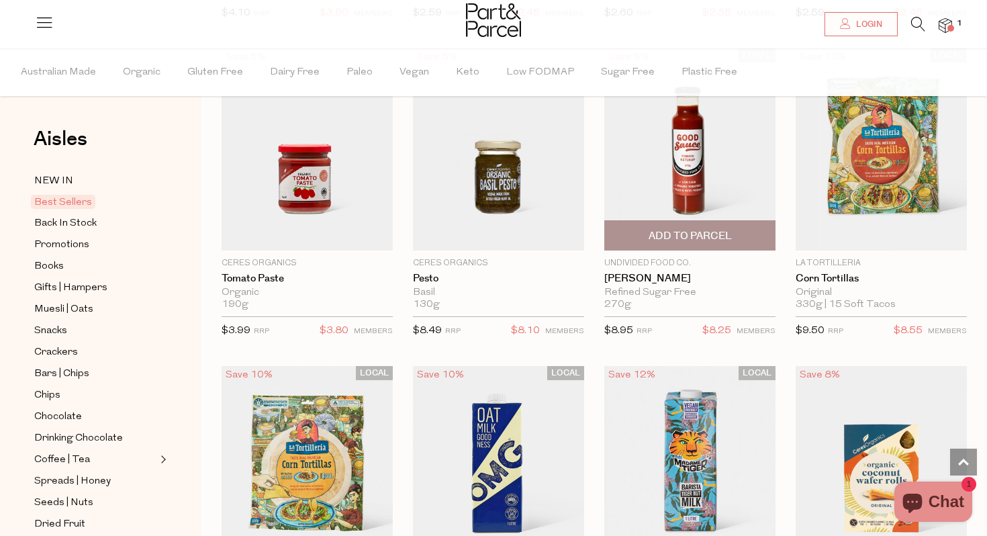
click at [699, 170] on img at bounding box center [689, 149] width 171 height 202
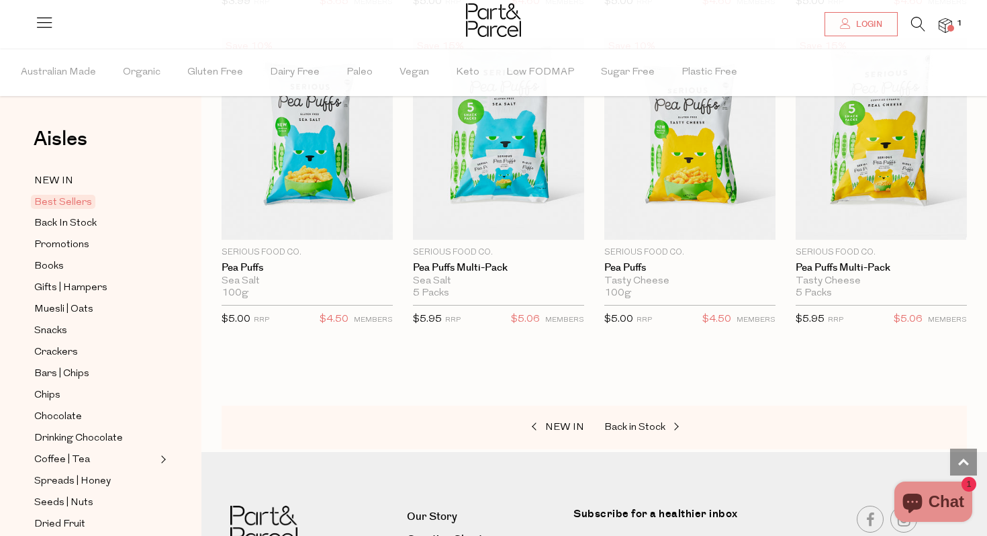
scroll to position [3018, 0]
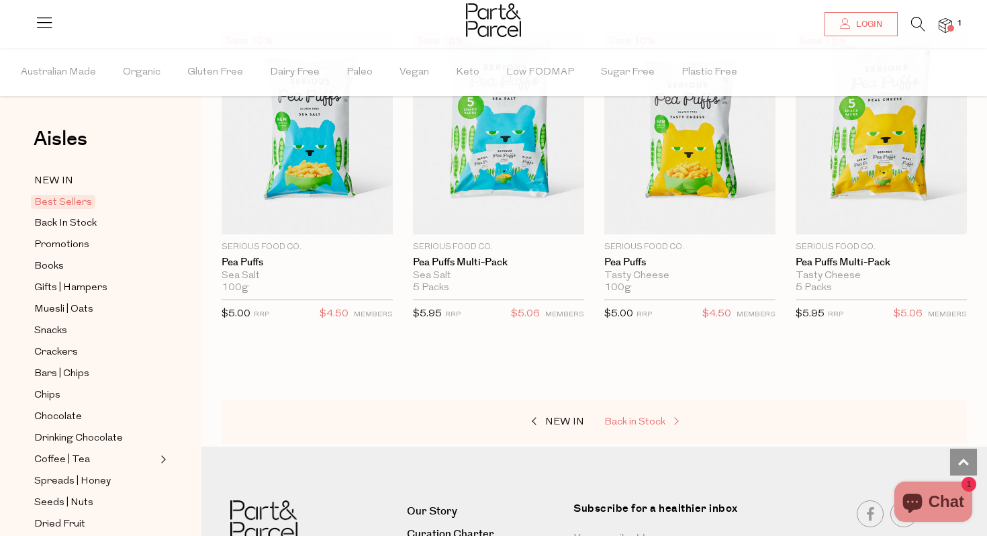
click at [639, 419] on span "Back in Stock" at bounding box center [634, 422] width 61 height 10
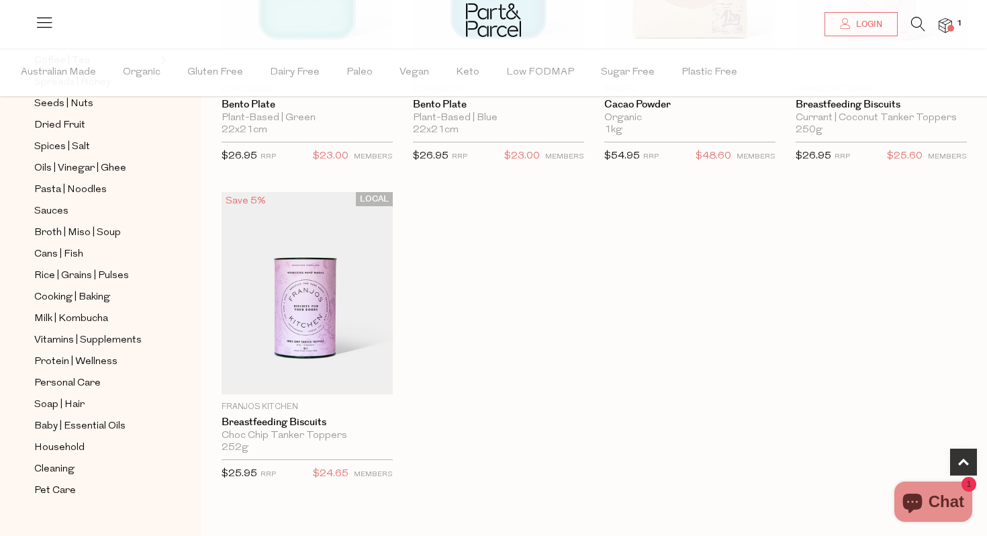
scroll to position [420, 0]
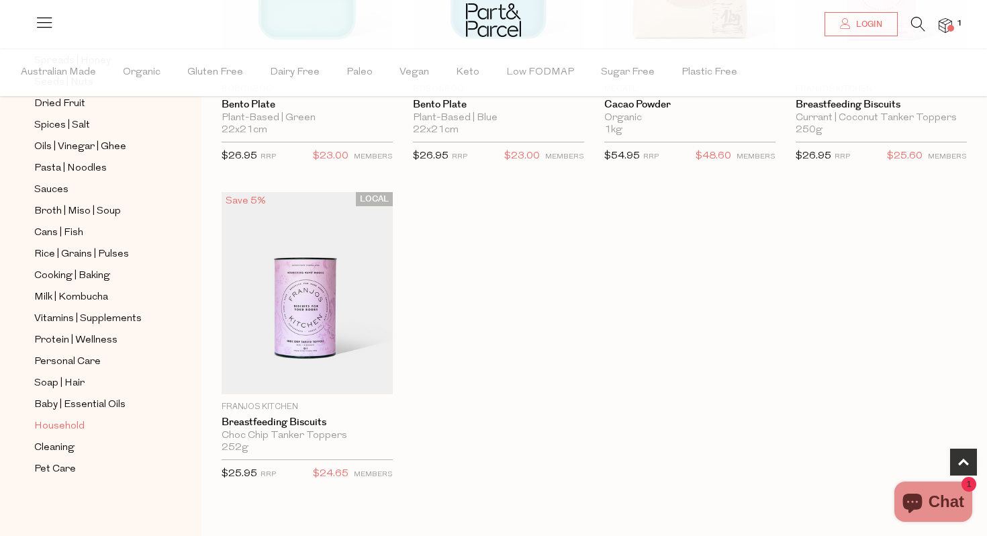
click at [64, 428] on span "Household" at bounding box center [59, 426] width 50 height 16
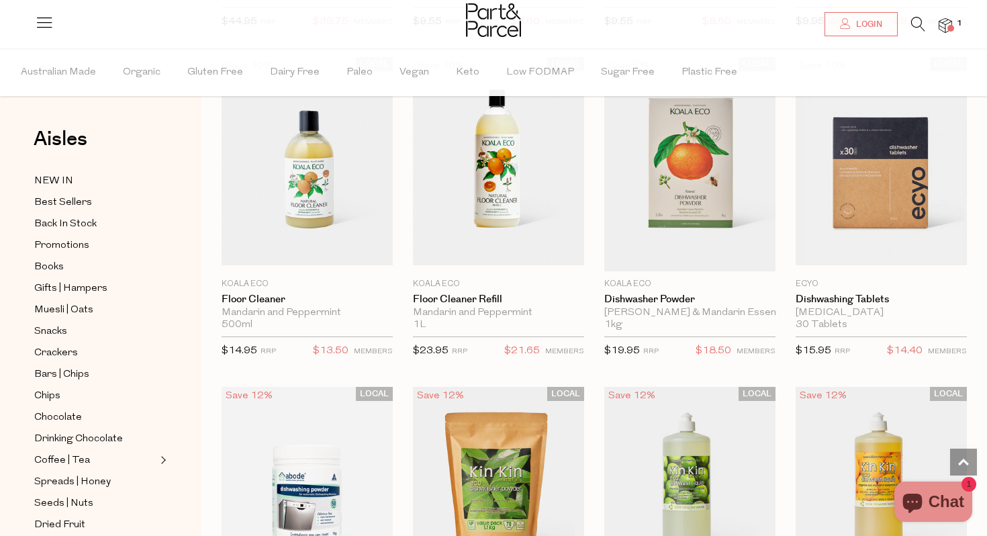
scroll to position [2024, 0]
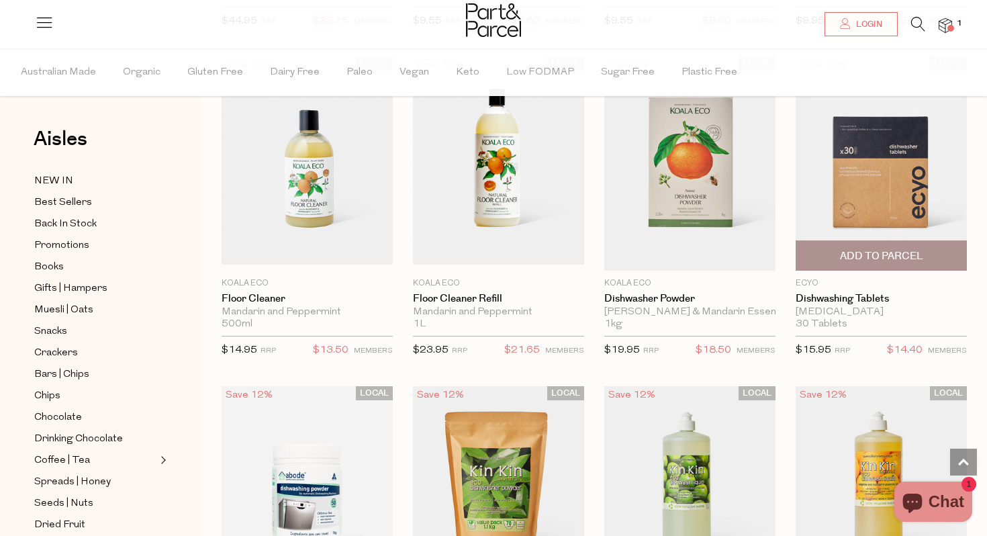
click at [892, 165] on img at bounding box center [881, 163] width 171 height 202
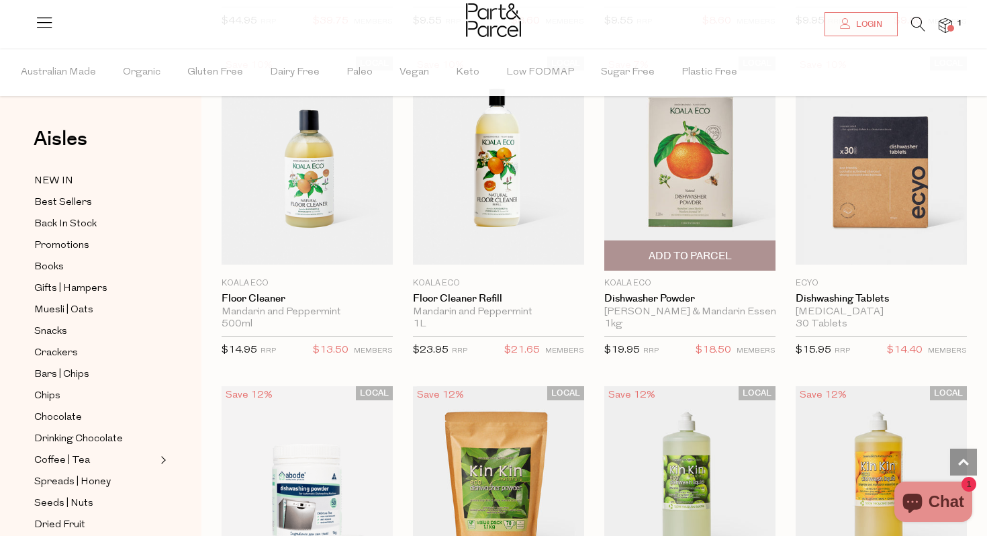
click at [682, 171] on img at bounding box center [689, 163] width 171 height 214
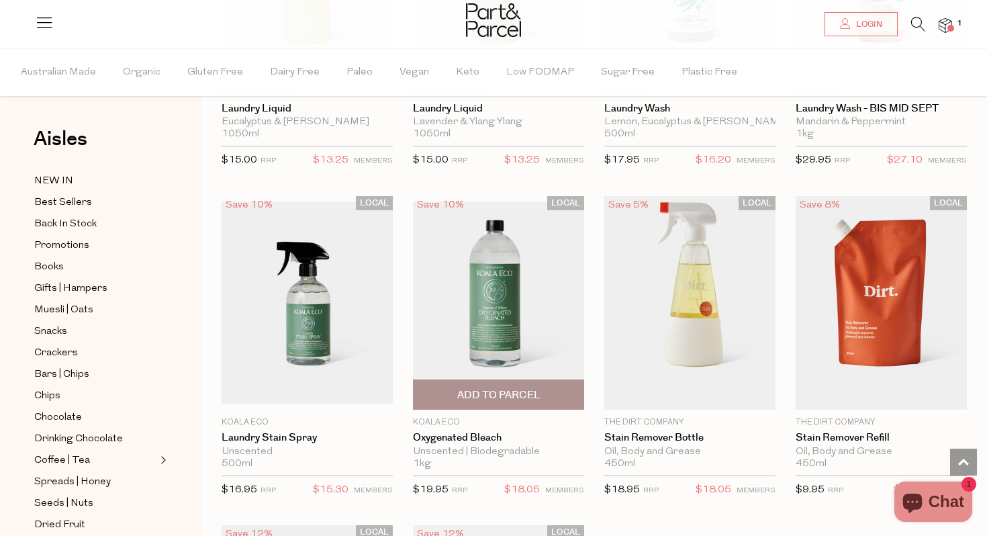
scroll to position [3464, 0]
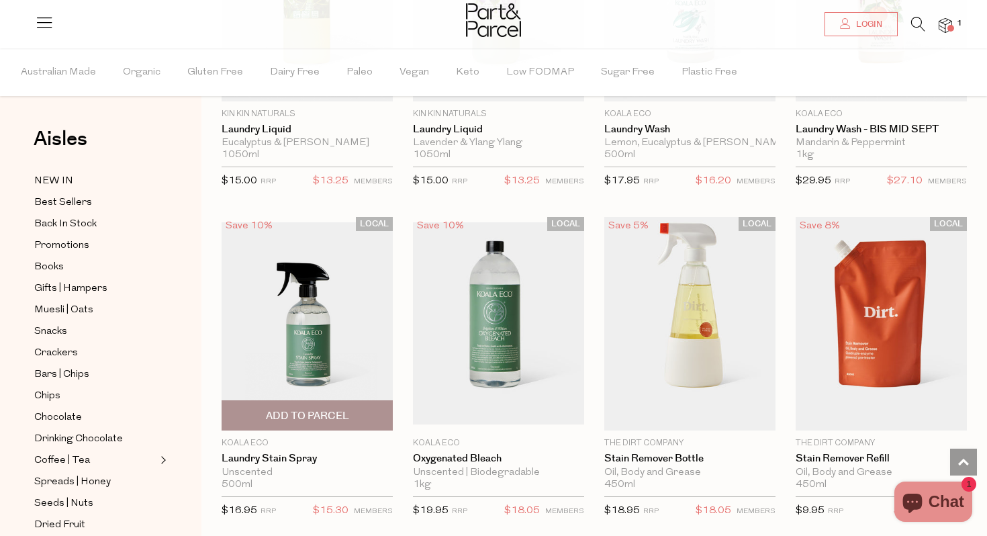
click at [304, 297] on img at bounding box center [307, 323] width 171 height 202
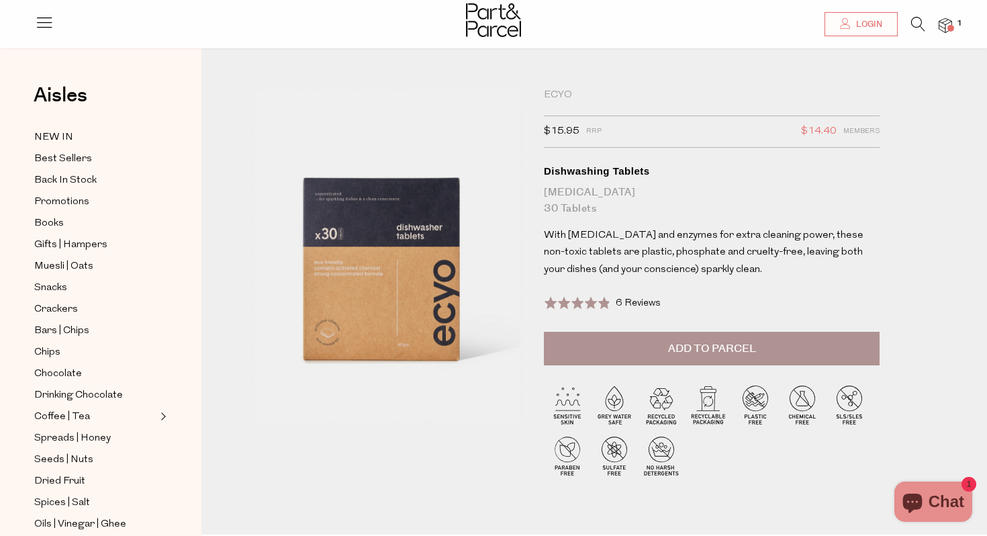
scroll to position [138, 0]
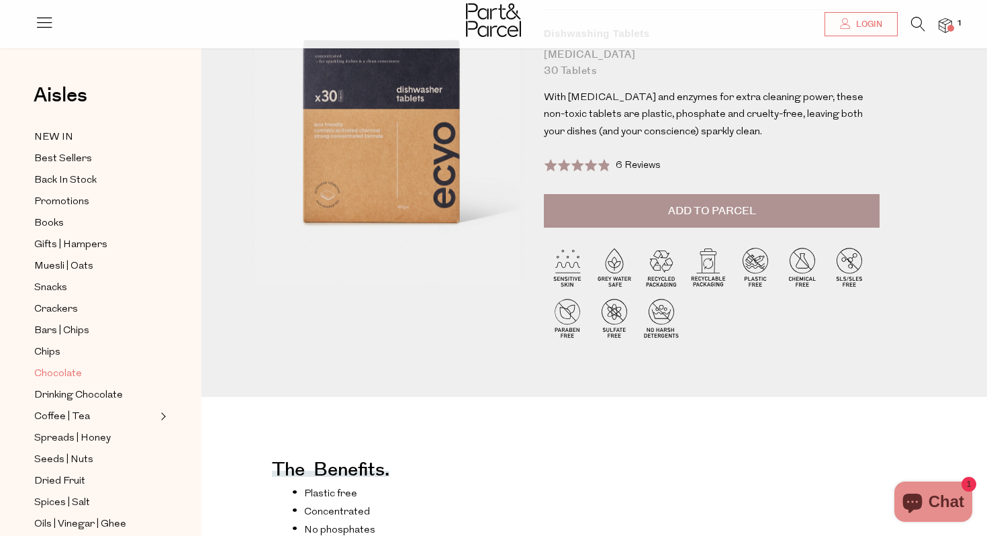
click at [61, 370] on span "Chocolate" at bounding box center [58, 374] width 48 height 16
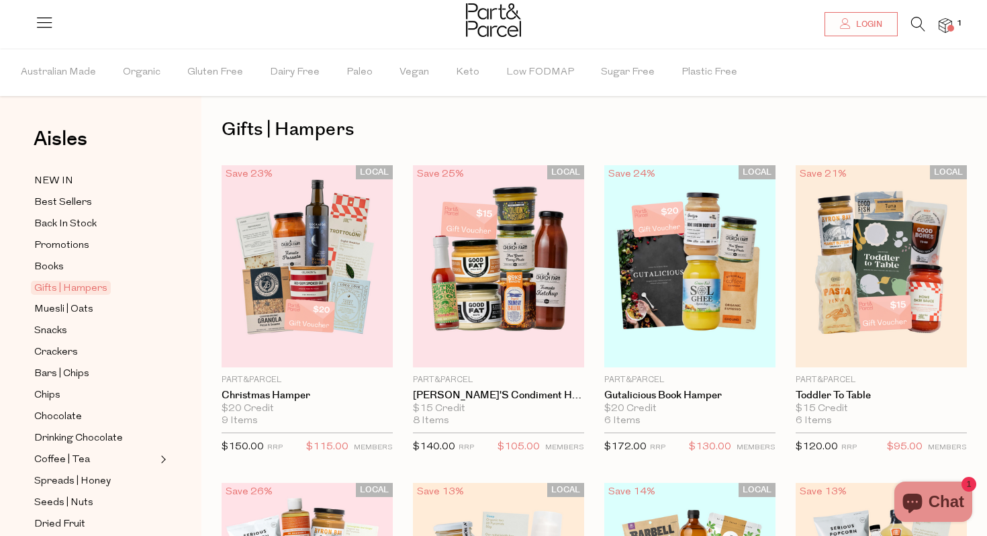
scroll to position [3, 0]
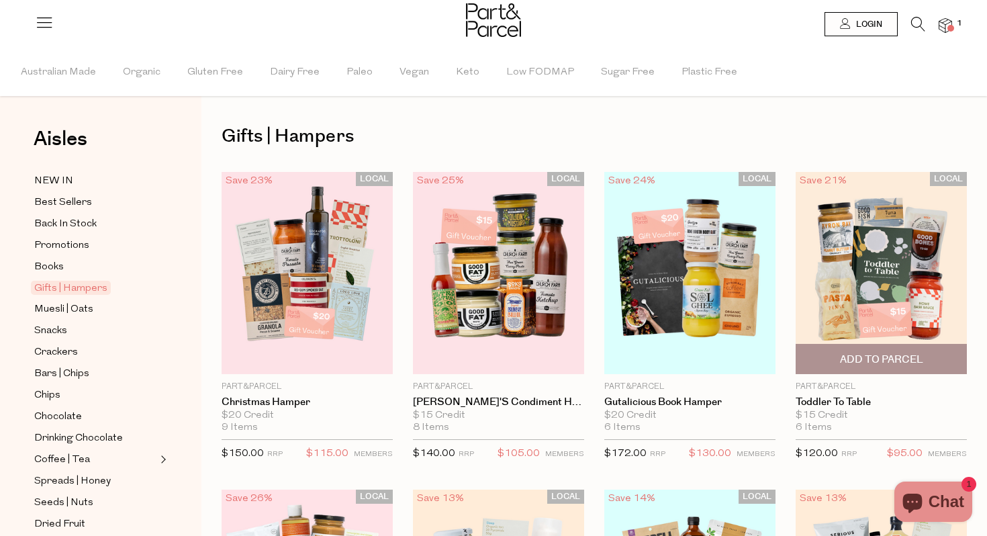
click at [848, 290] on img at bounding box center [881, 273] width 171 height 202
